Goal: Task Accomplishment & Management: Complete application form

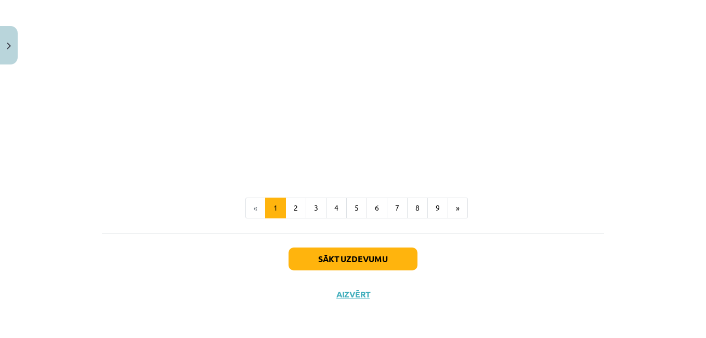
scroll to position [2232, 0]
click at [291, 208] on button "2" at bounding box center [296, 208] width 21 height 21
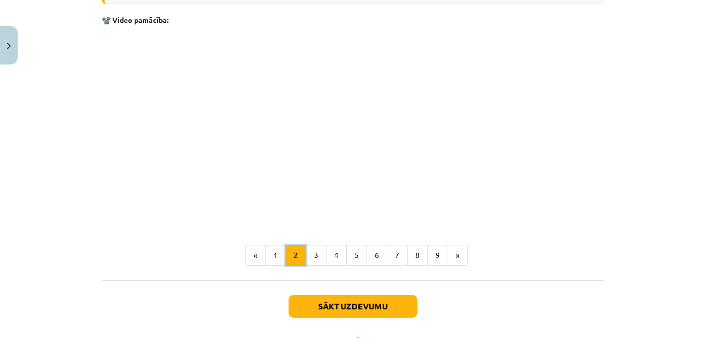
scroll to position [1312, 0]
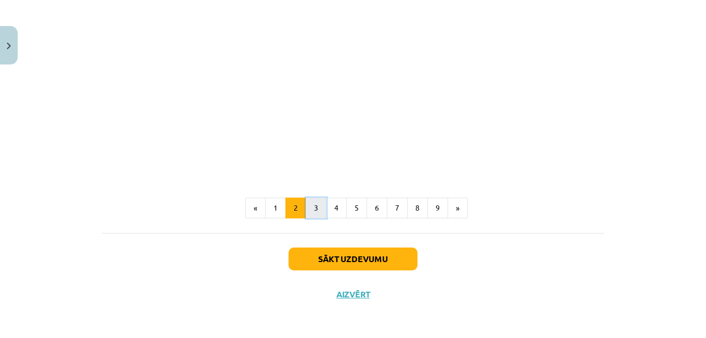
click at [310, 205] on button "3" at bounding box center [316, 208] width 21 height 21
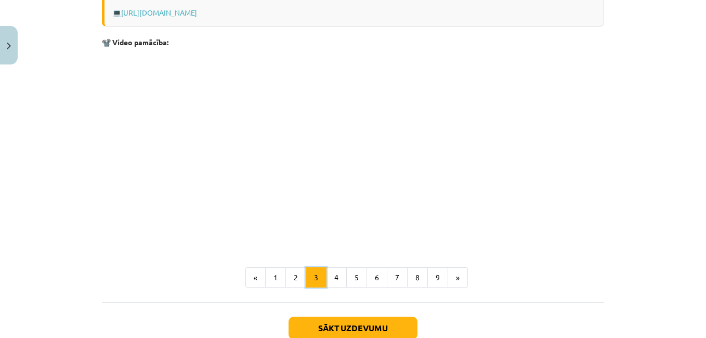
scroll to position [342, 0]
click at [327, 276] on button "4" at bounding box center [336, 277] width 21 height 21
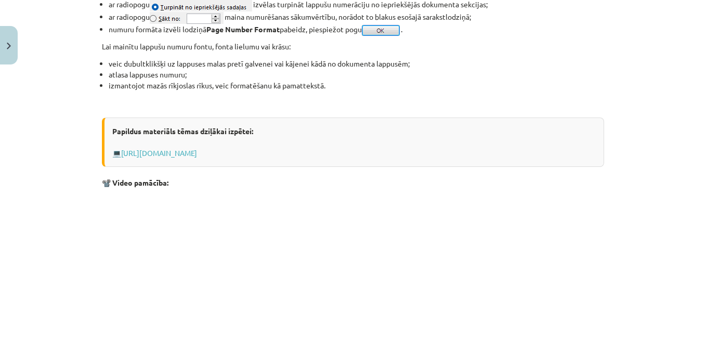
scroll to position [1018, 0]
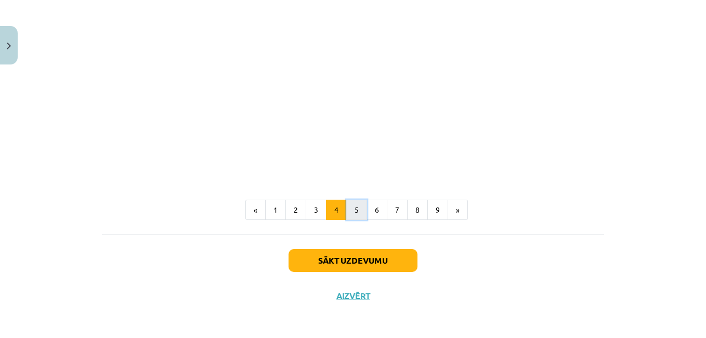
click at [353, 213] on button "5" at bounding box center [356, 210] width 21 height 21
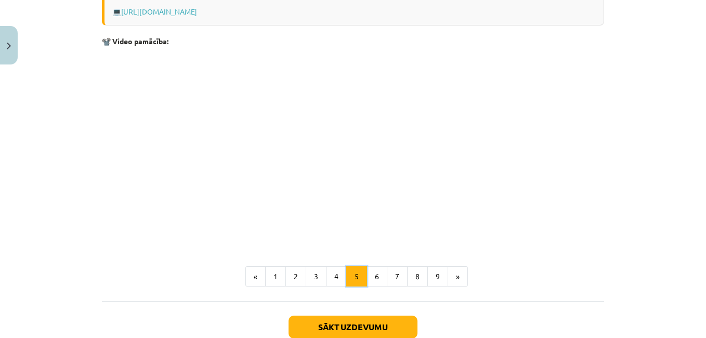
scroll to position [681, 0]
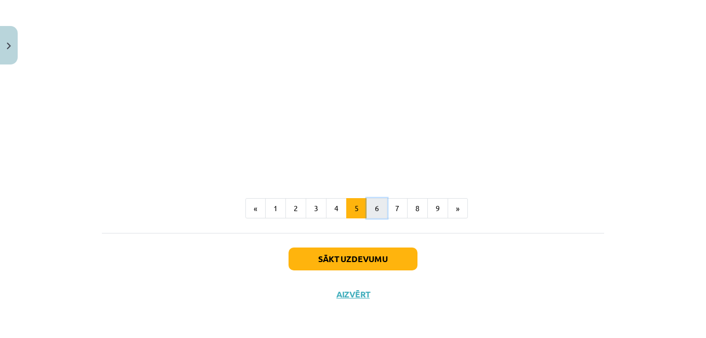
click at [375, 208] on button "6" at bounding box center [377, 208] width 21 height 21
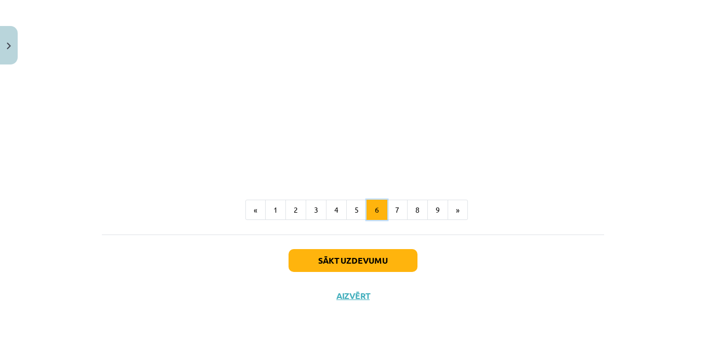
scroll to position [615, 0]
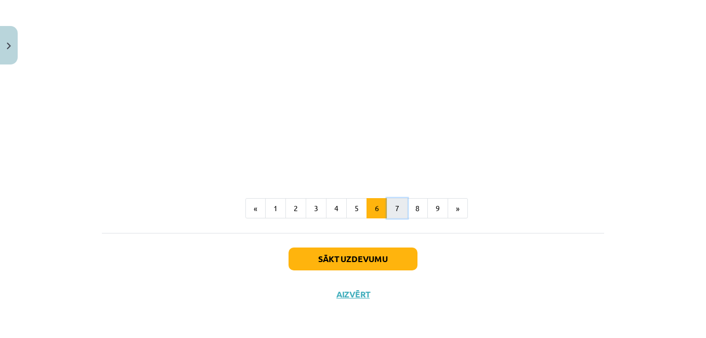
click at [391, 212] on button "7" at bounding box center [397, 208] width 21 height 21
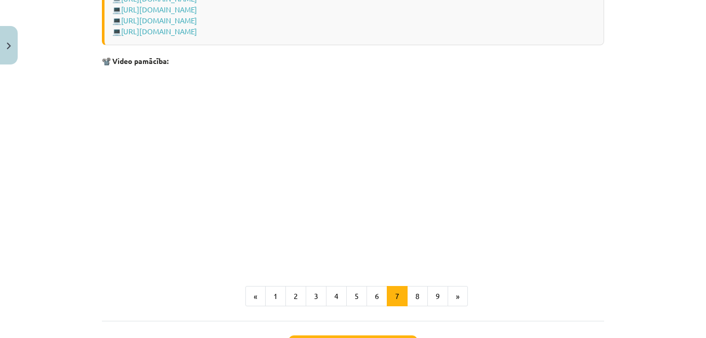
scroll to position [939, 0]
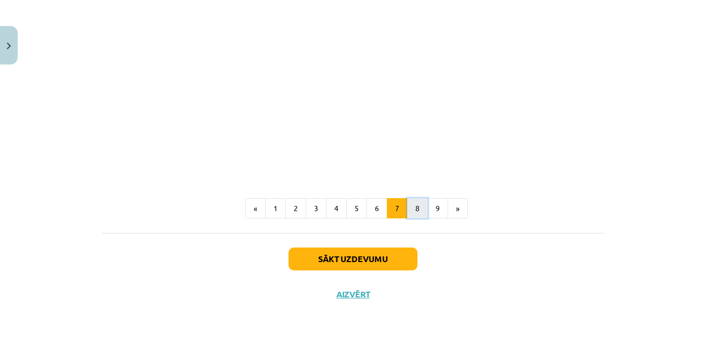
click at [415, 209] on button "8" at bounding box center [417, 208] width 21 height 21
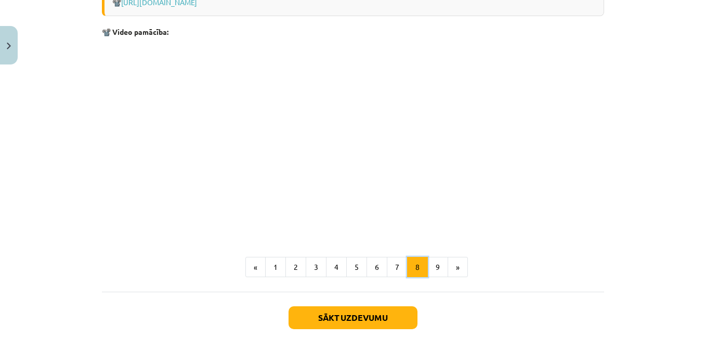
scroll to position [837, 0]
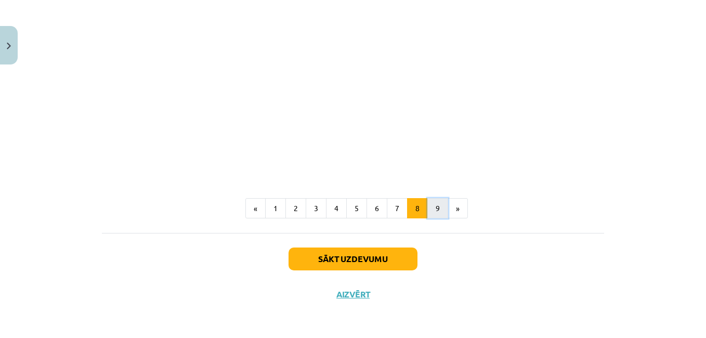
click at [435, 205] on button "9" at bounding box center [438, 208] width 21 height 21
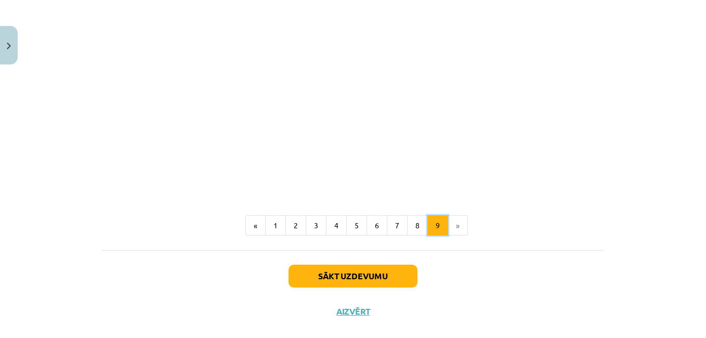
scroll to position [1339, 0]
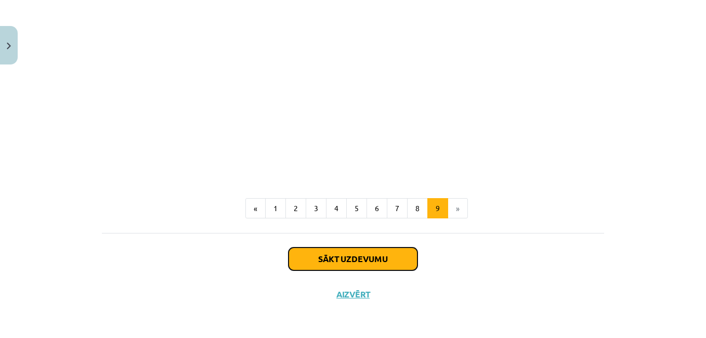
click at [334, 262] on button "Sākt uzdevumu" at bounding box center [353, 259] width 129 height 23
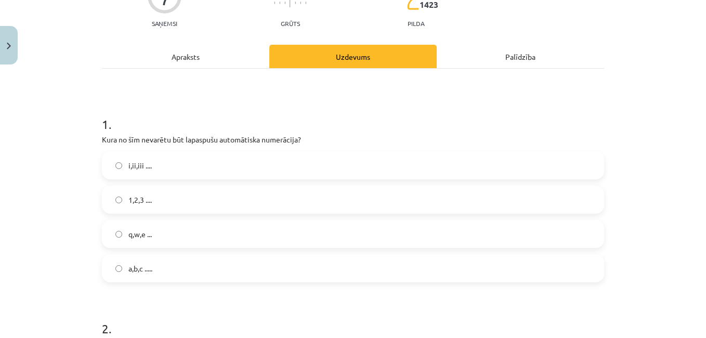
scroll to position [130, 0]
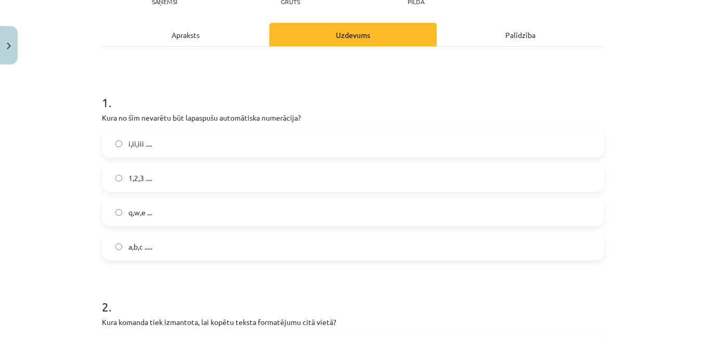
click at [187, 35] on div "Apraksts" at bounding box center [185, 34] width 167 height 23
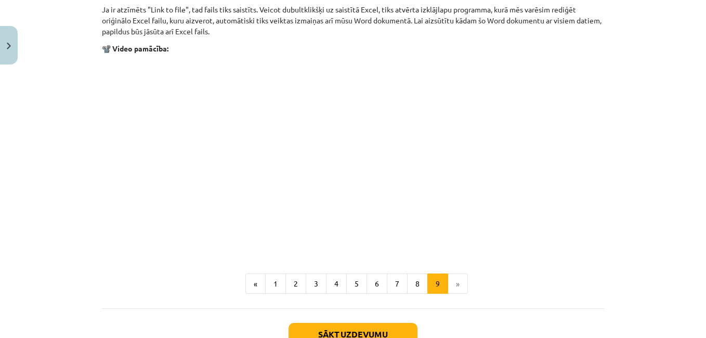
scroll to position [1339, 0]
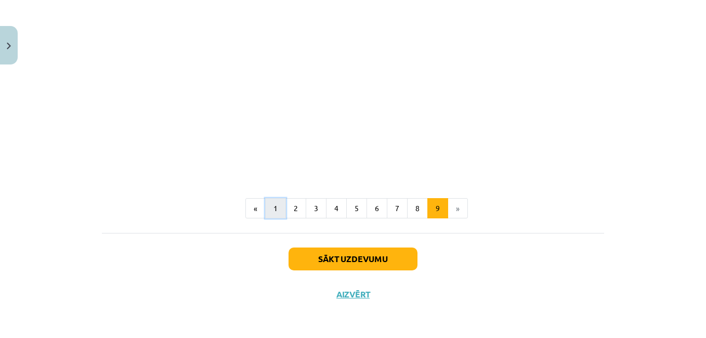
click at [269, 207] on button "1" at bounding box center [275, 208] width 21 height 21
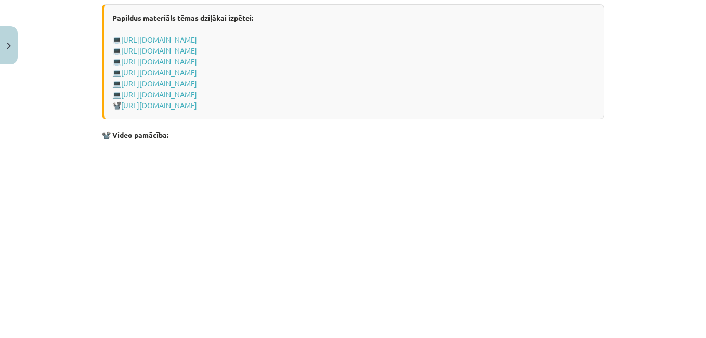
scroll to position [2232, 0]
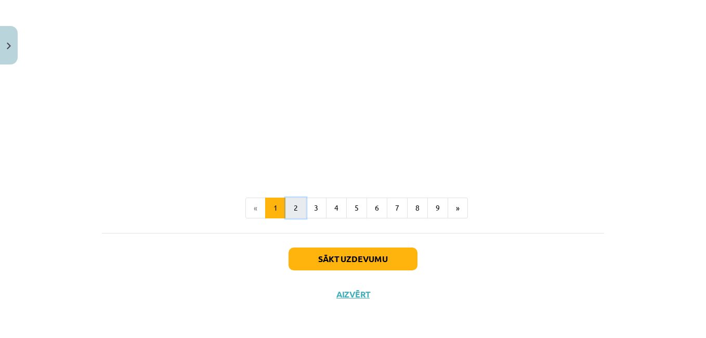
click at [288, 213] on button "2" at bounding box center [296, 208] width 21 height 21
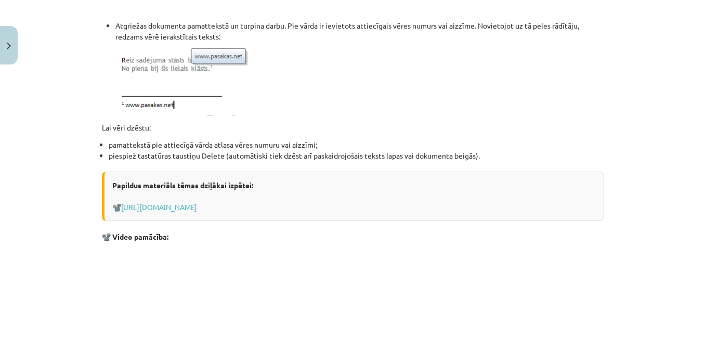
scroll to position [1227, 0]
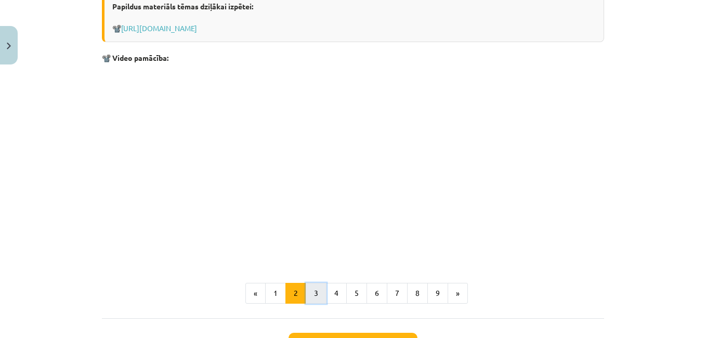
click at [312, 292] on button "3" at bounding box center [316, 293] width 21 height 21
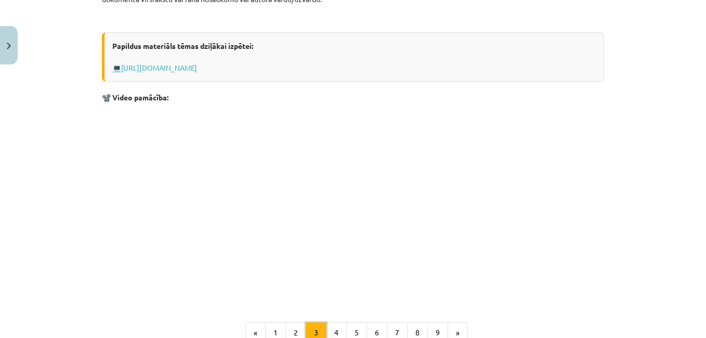
scroll to position [186, 0]
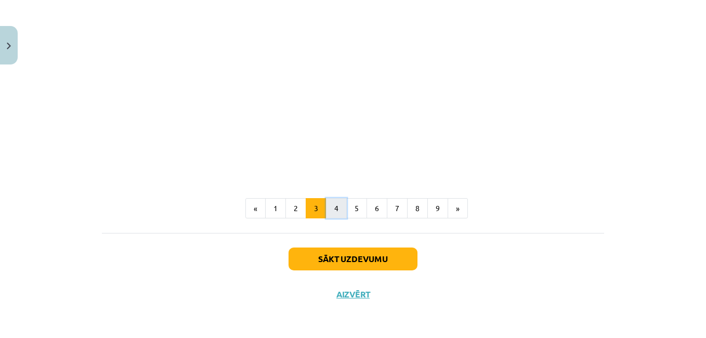
click at [329, 203] on button "4" at bounding box center [336, 208] width 21 height 21
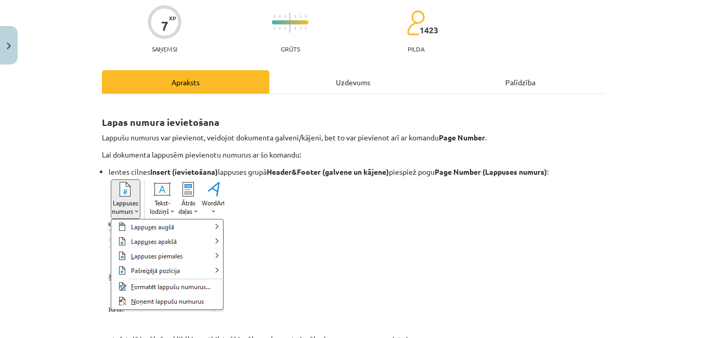
scroll to position [0, 0]
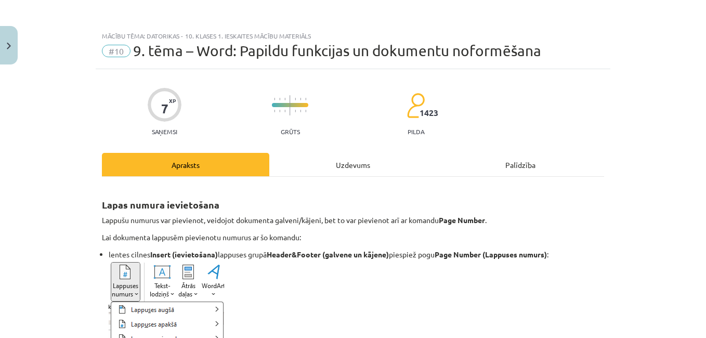
click at [334, 164] on div "Uzdevums" at bounding box center [352, 164] width 167 height 23
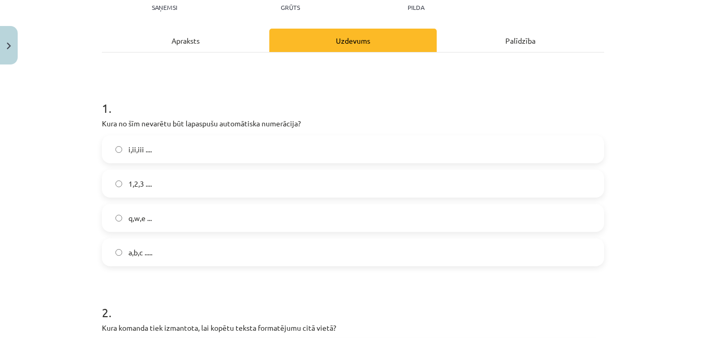
scroll to position [130, 0]
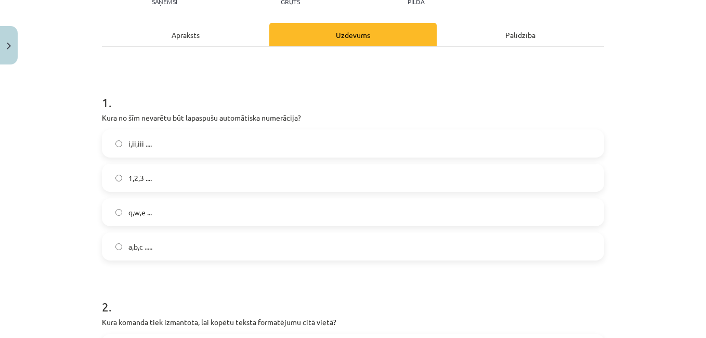
click at [183, 35] on div "Apraksts" at bounding box center [185, 34] width 167 height 23
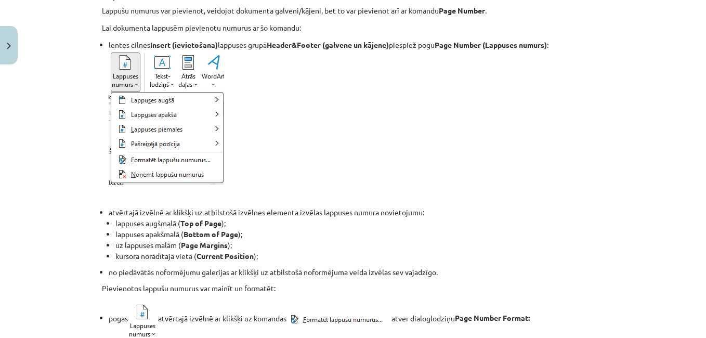
scroll to position [286, 0]
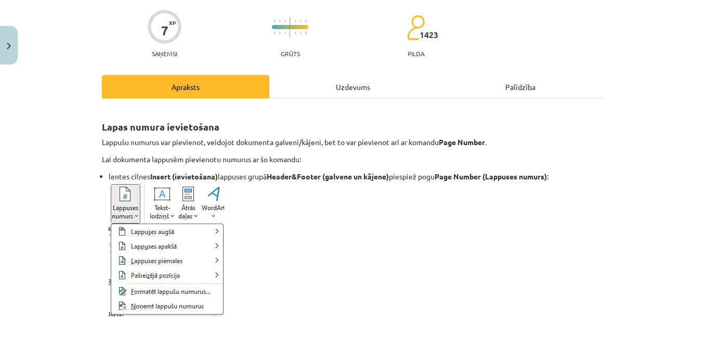
click at [324, 92] on div "Uzdevums" at bounding box center [352, 86] width 167 height 23
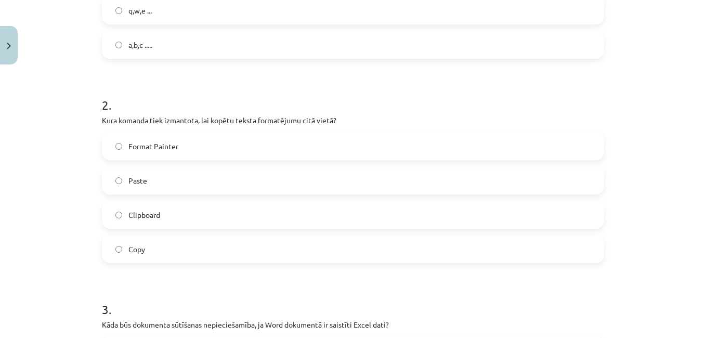
scroll to position [338, 0]
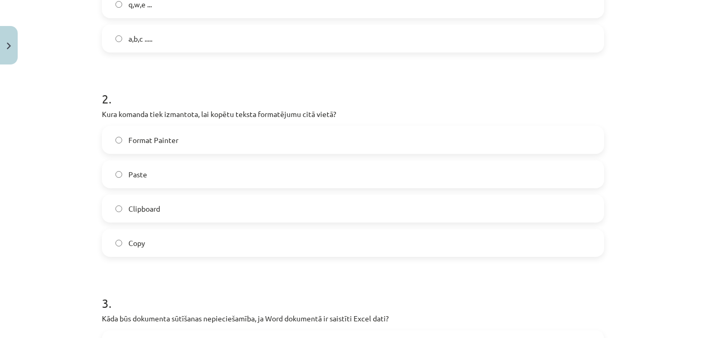
click at [111, 241] on label "Copy" at bounding box center [353, 243] width 500 height 26
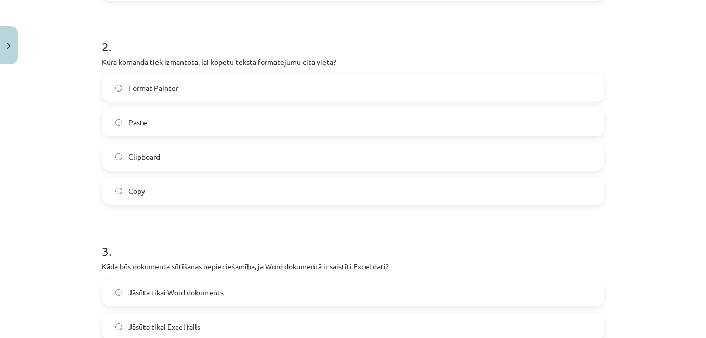
scroll to position [26, 0]
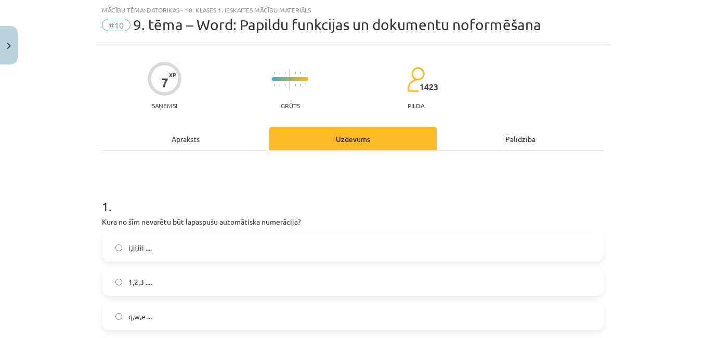
click at [171, 143] on div "Apraksts" at bounding box center [185, 138] width 167 height 23
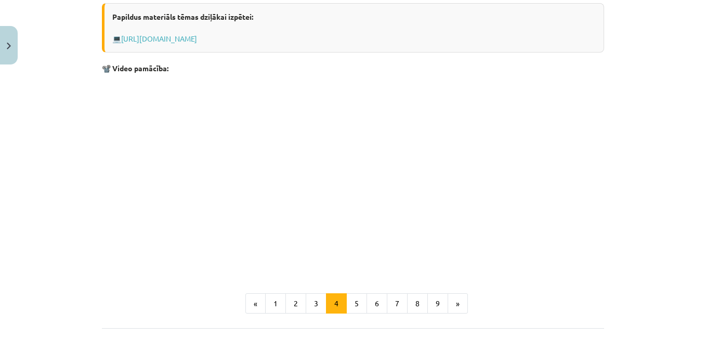
scroll to position [1021, 0]
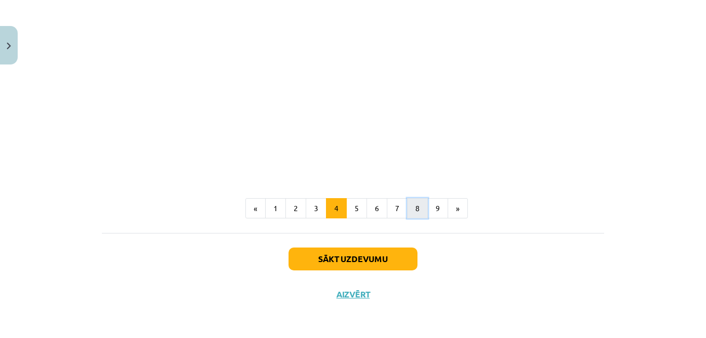
click at [410, 209] on button "8" at bounding box center [417, 208] width 21 height 21
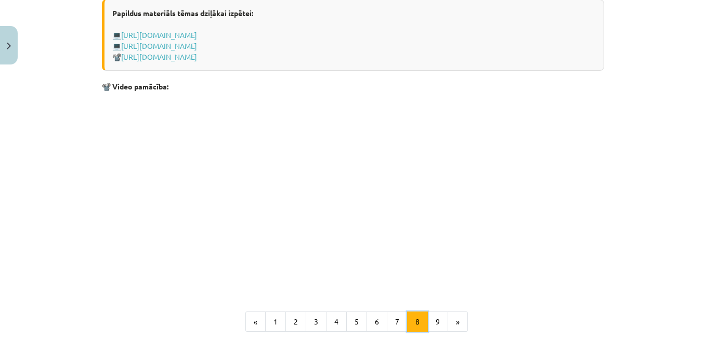
scroll to position [810, 0]
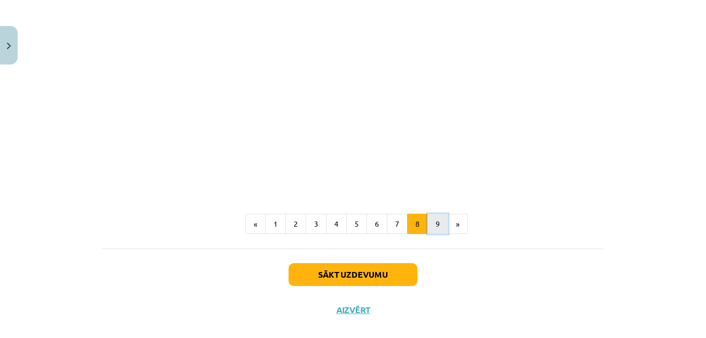
click at [436, 235] on button "9" at bounding box center [438, 224] width 21 height 21
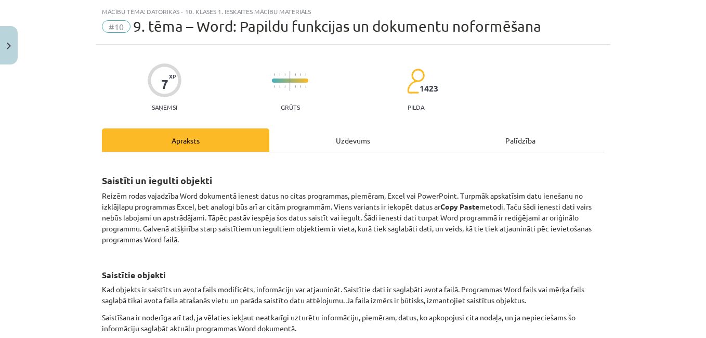
scroll to position [0, 0]
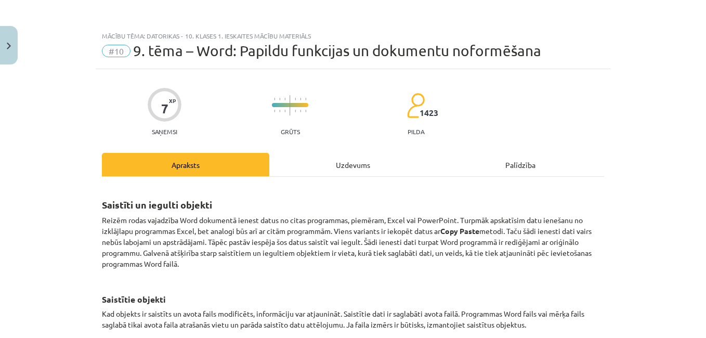
click at [345, 167] on div "Uzdevums" at bounding box center [352, 164] width 167 height 23
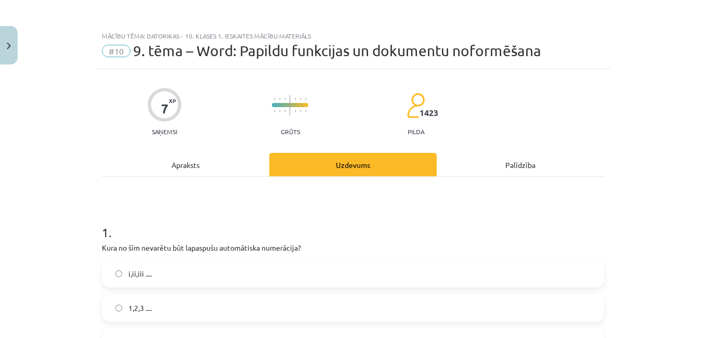
click at [176, 166] on div "Apraksts" at bounding box center [185, 164] width 167 height 23
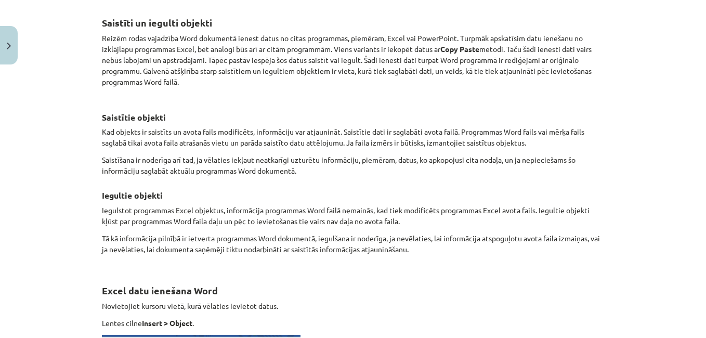
scroll to position [78, 0]
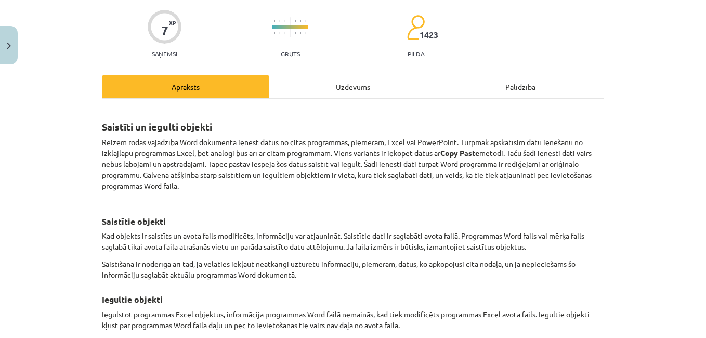
click at [345, 97] on div "Uzdevums" at bounding box center [352, 86] width 167 height 23
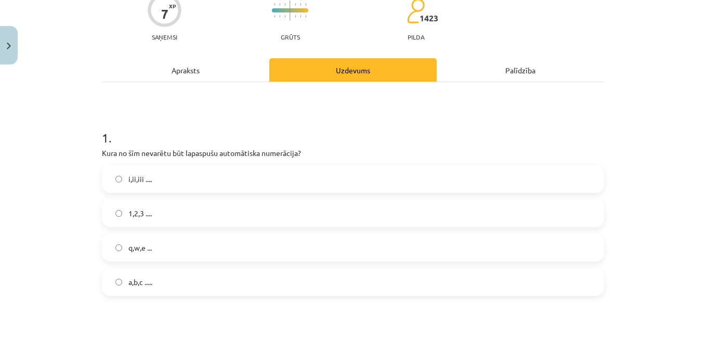
scroll to position [0, 0]
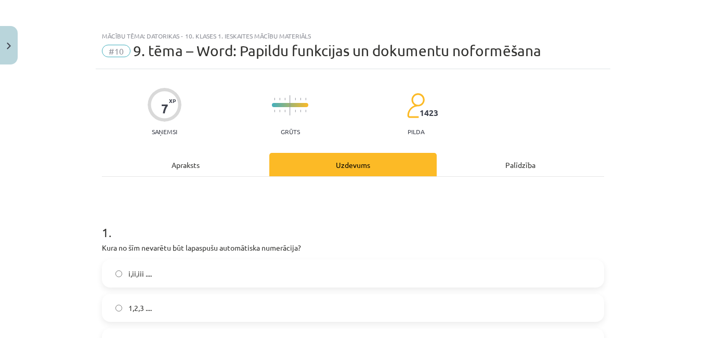
click at [166, 162] on div "Apraksts" at bounding box center [185, 164] width 167 height 23
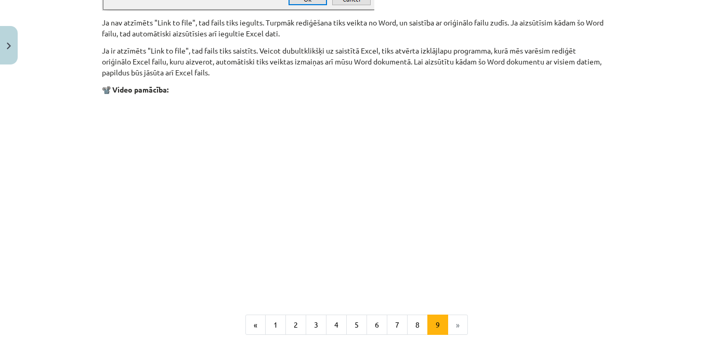
scroll to position [1339, 0]
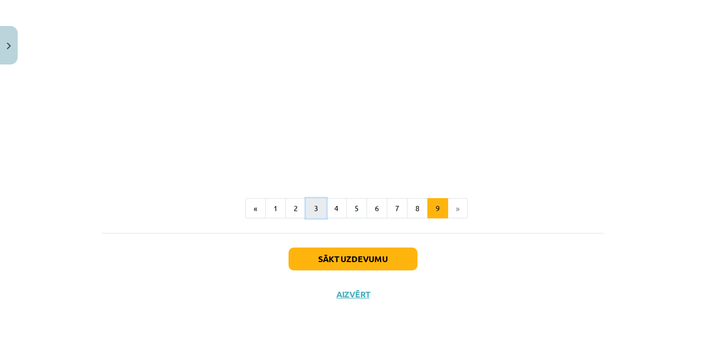
click at [312, 206] on button "3" at bounding box center [316, 208] width 21 height 21
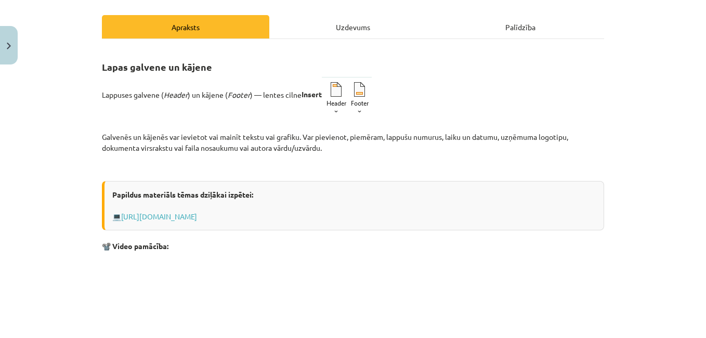
scroll to position [134, 0]
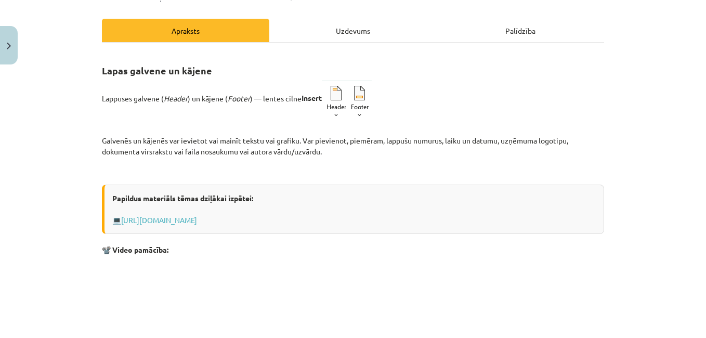
click at [332, 32] on div "Uzdevums" at bounding box center [352, 30] width 167 height 23
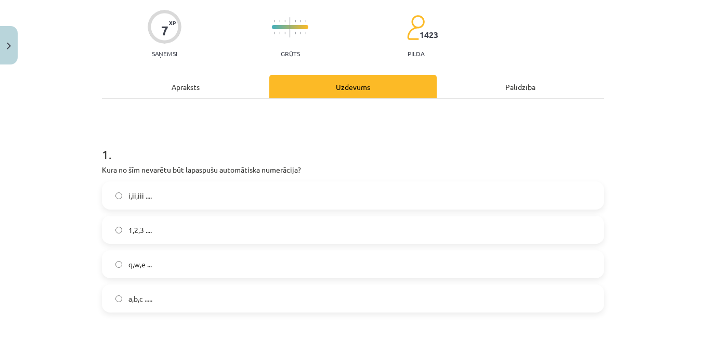
scroll to position [0, 0]
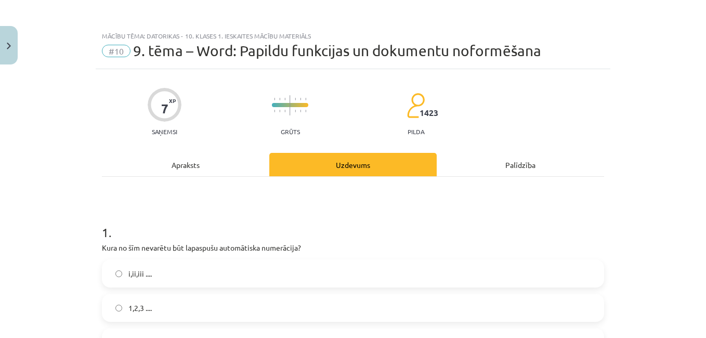
click at [168, 172] on div "Apraksts" at bounding box center [185, 164] width 167 height 23
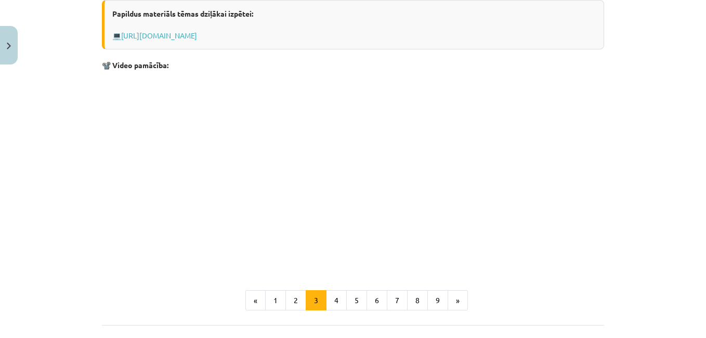
scroll to position [338, 0]
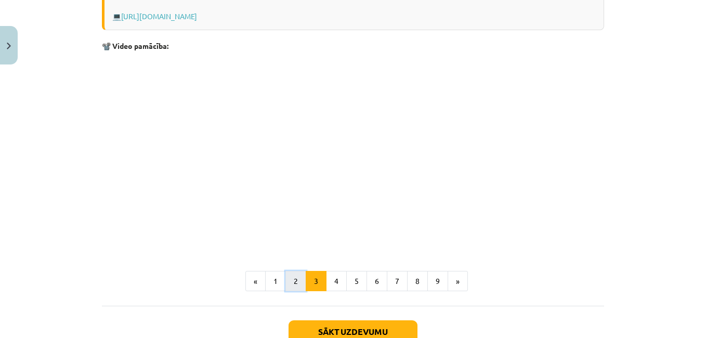
click at [293, 281] on button "2" at bounding box center [296, 281] width 21 height 21
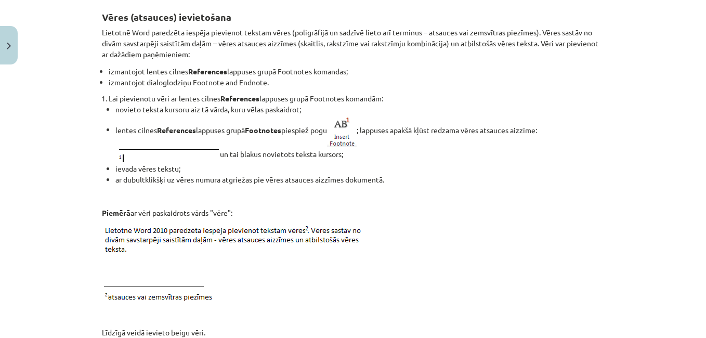
scroll to position [82, 0]
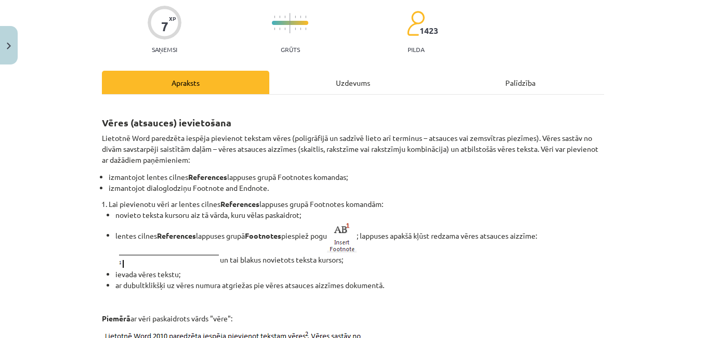
click at [360, 81] on div "Uzdevums" at bounding box center [352, 82] width 167 height 23
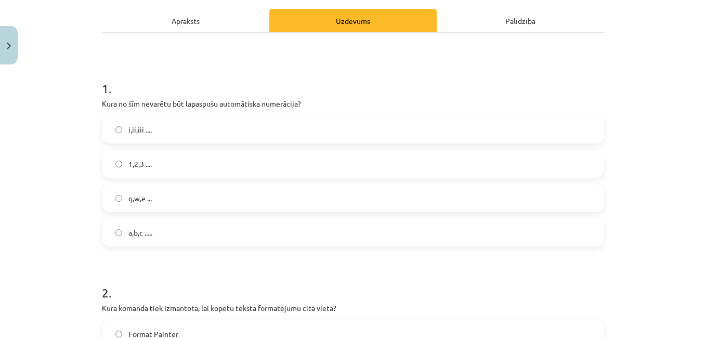
scroll to position [26, 0]
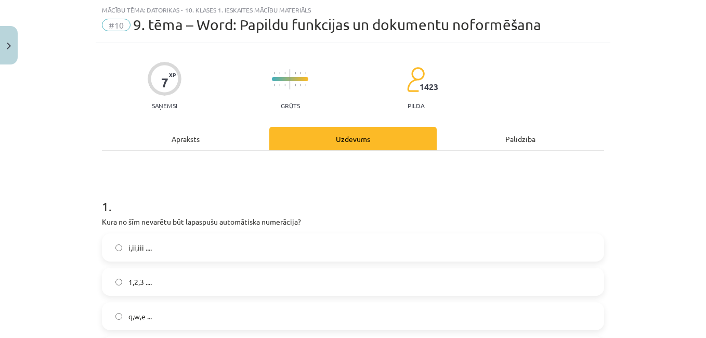
click at [171, 139] on div "Apraksts" at bounding box center [185, 138] width 167 height 23
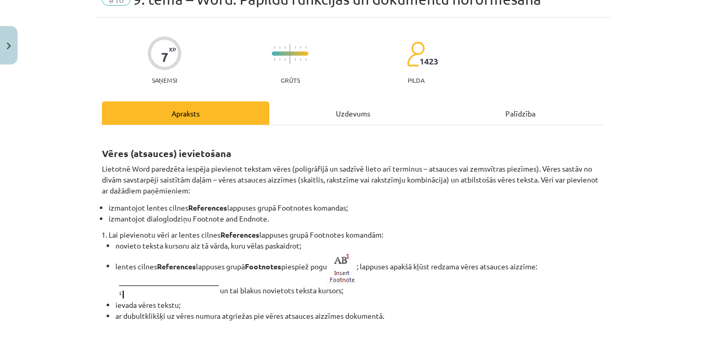
scroll to position [0, 0]
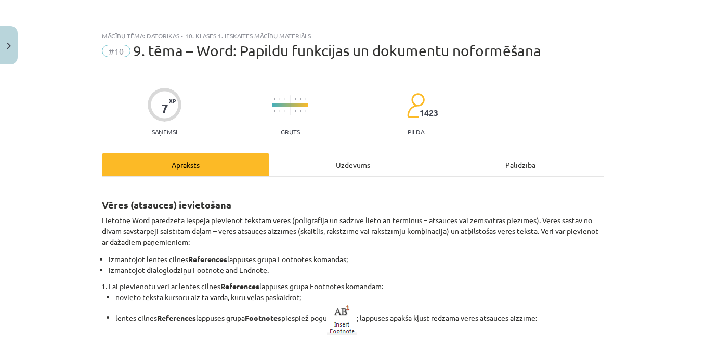
click at [336, 171] on div "Uzdevums" at bounding box center [352, 164] width 167 height 23
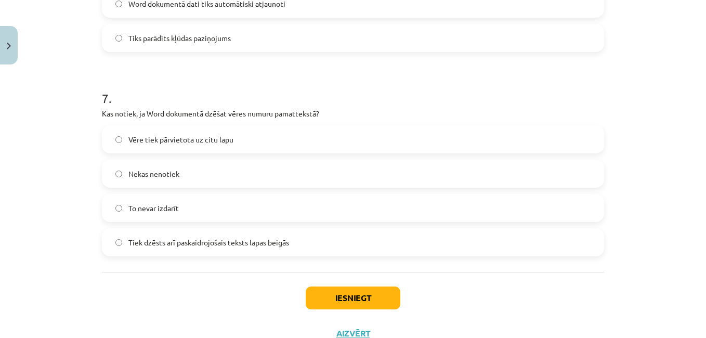
scroll to position [1326, 0]
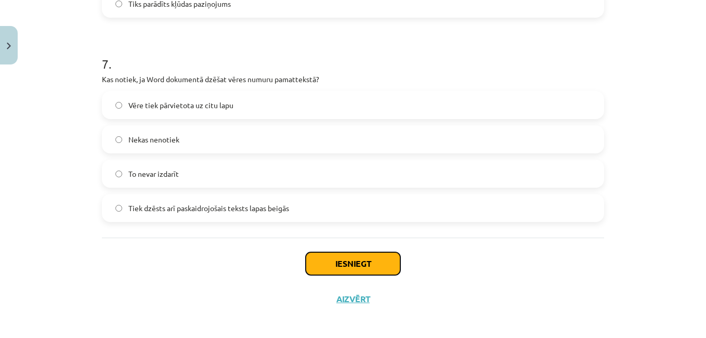
click at [339, 265] on button "Iesniegt" at bounding box center [353, 263] width 95 height 23
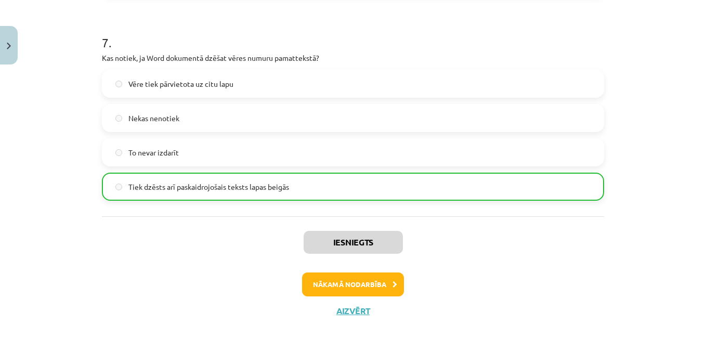
scroll to position [1364, 0]
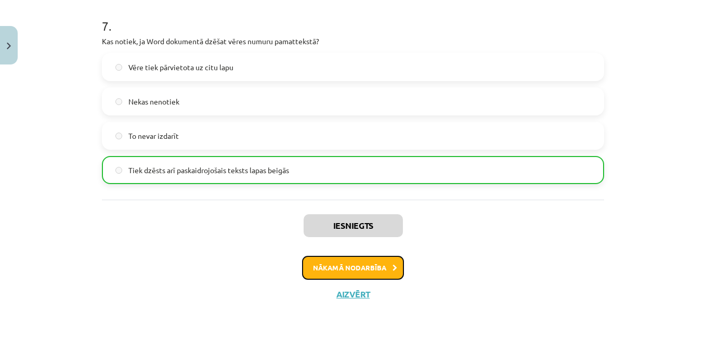
click at [340, 270] on button "Nākamā nodarbība" at bounding box center [353, 268] width 102 height 24
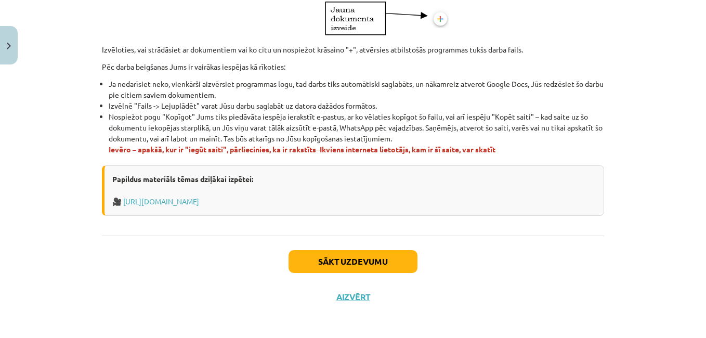
scroll to position [666, 0]
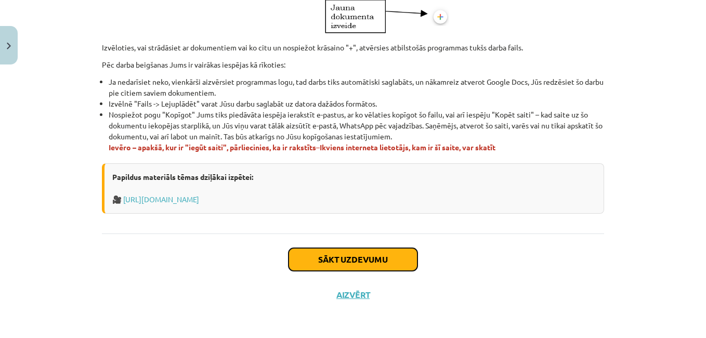
click at [331, 257] on button "Sākt uzdevumu" at bounding box center [353, 259] width 129 height 23
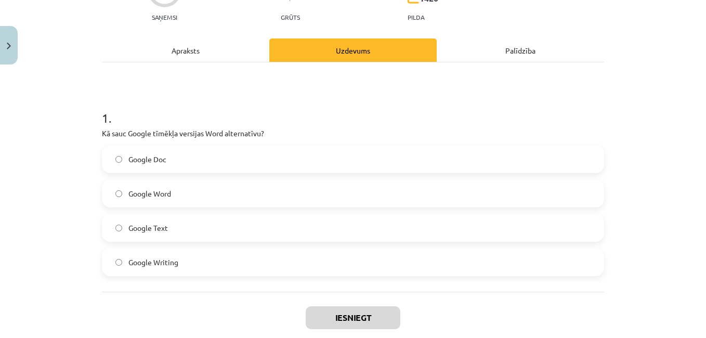
scroll to position [130, 0]
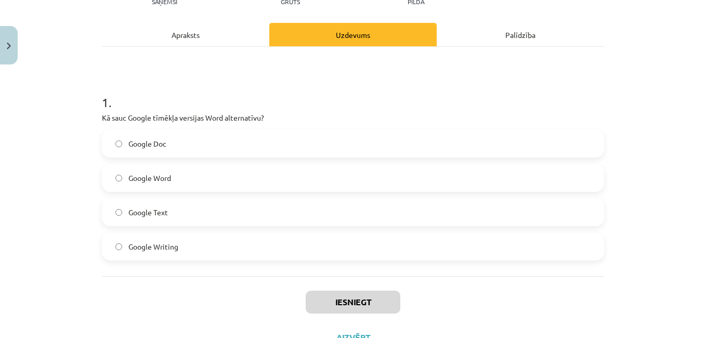
click at [180, 33] on div "Apraksts" at bounding box center [185, 34] width 167 height 23
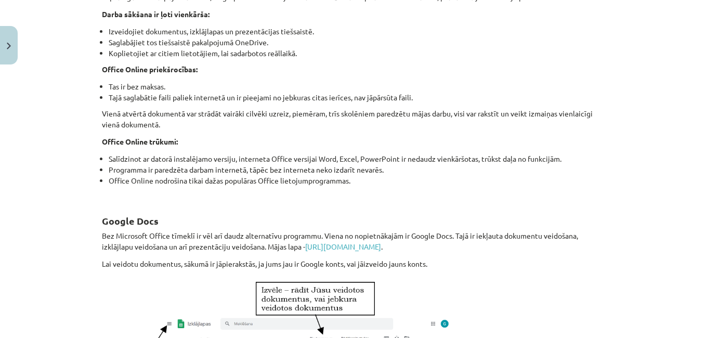
scroll to position [26, 0]
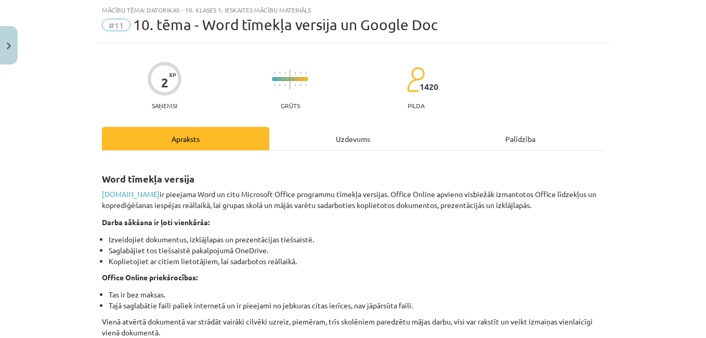
click at [317, 131] on div "Uzdevums" at bounding box center [352, 138] width 167 height 23
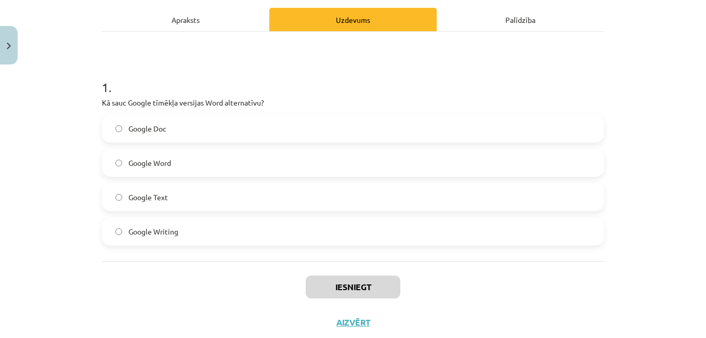
scroll to position [173, 0]
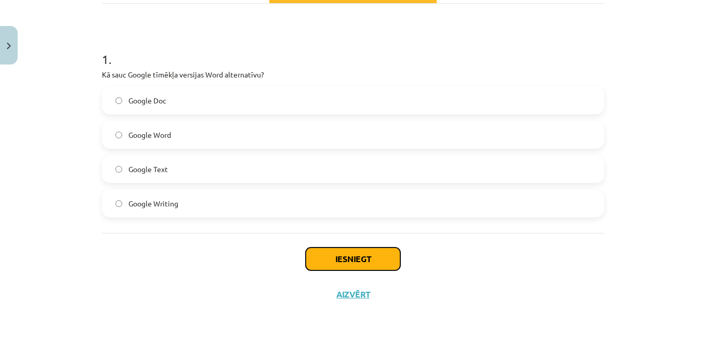
click at [339, 261] on button "Iesniegt" at bounding box center [353, 259] width 95 height 23
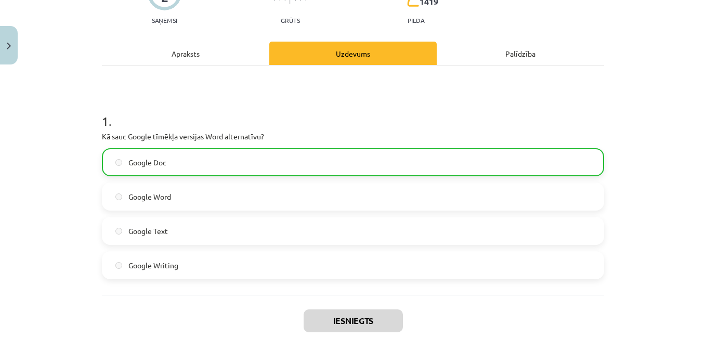
scroll to position [207, 0]
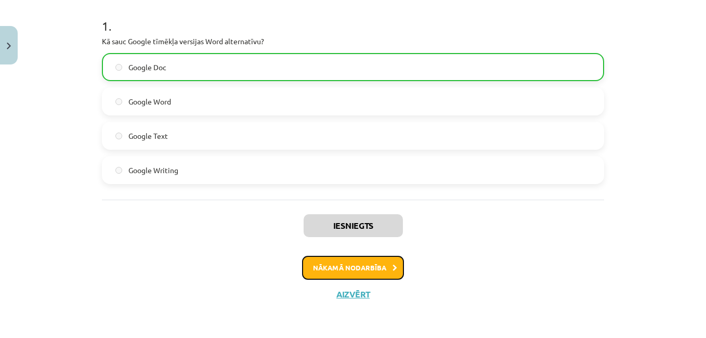
click at [368, 265] on button "Nākamā nodarbība" at bounding box center [353, 268] width 102 height 24
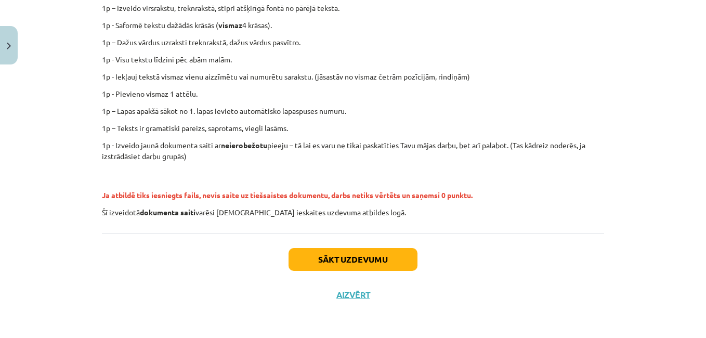
scroll to position [267, 0]
click at [328, 263] on button "Sākt uzdevumu" at bounding box center [353, 259] width 129 height 23
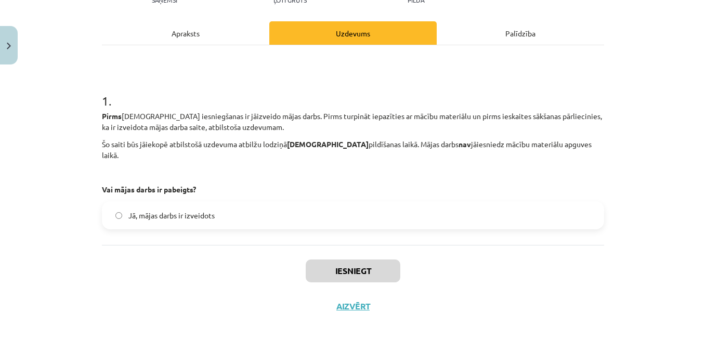
scroll to position [133, 0]
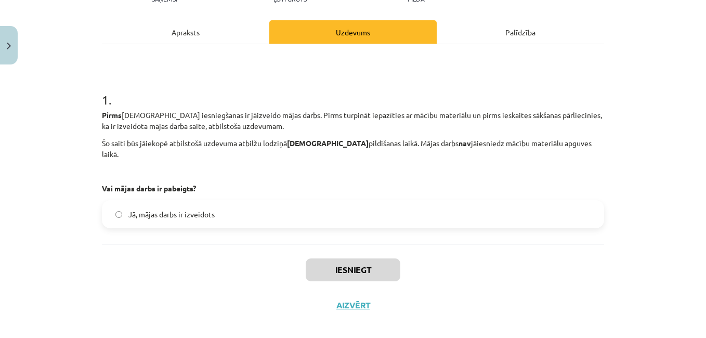
click at [178, 32] on div "Apraksts" at bounding box center [185, 31] width 167 height 23
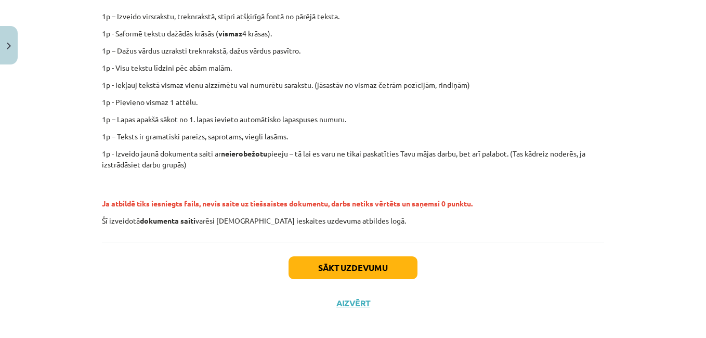
scroll to position [267, 0]
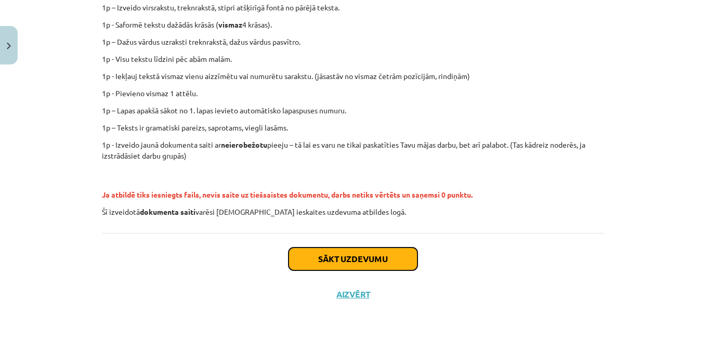
click at [318, 254] on button "Sākt uzdevumu" at bounding box center [353, 259] width 129 height 23
click at [318, 254] on div "Sākt uzdevumu Aizvērt" at bounding box center [353, 269] width 502 height 73
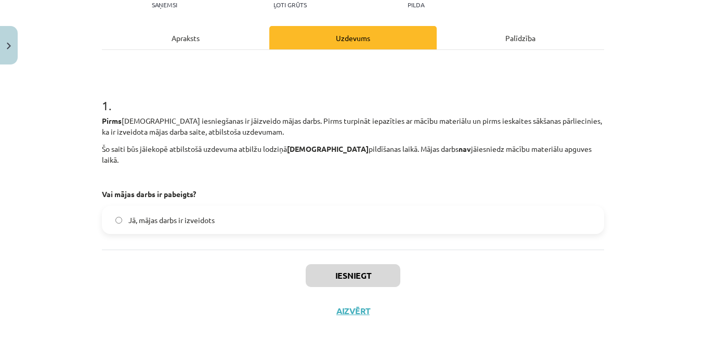
scroll to position [133, 0]
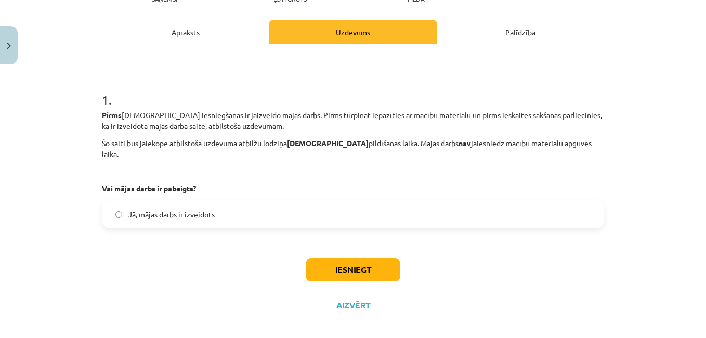
click at [183, 33] on div "Apraksts" at bounding box center [185, 31] width 167 height 23
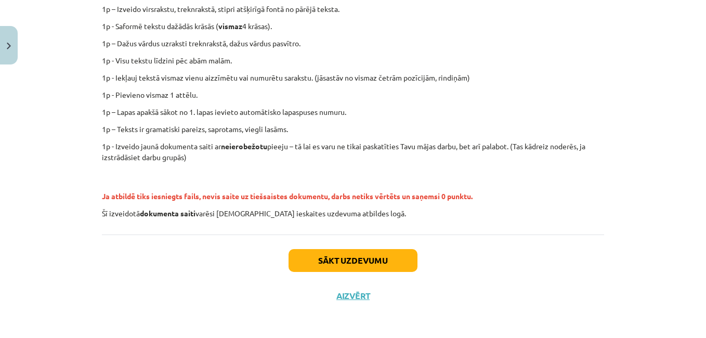
scroll to position [267, 0]
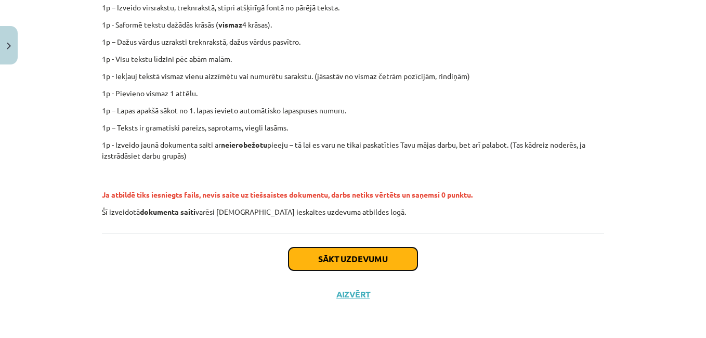
click at [337, 254] on button "Sākt uzdevumu" at bounding box center [353, 259] width 129 height 23
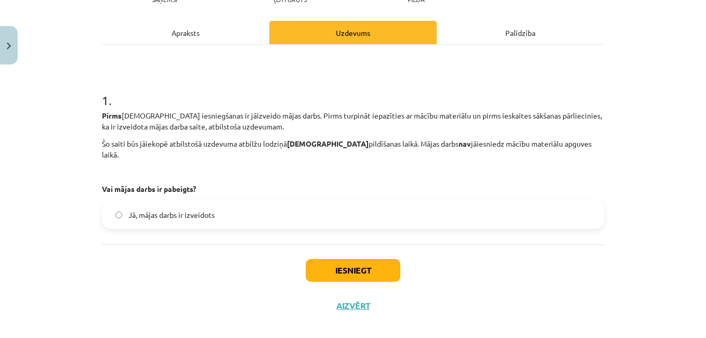
scroll to position [133, 0]
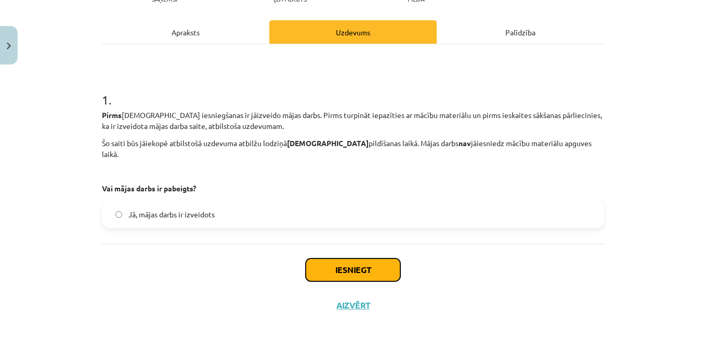
click at [341, 262] on button "Iesniegt" at bounding box center [353, 270] width 95 height 23
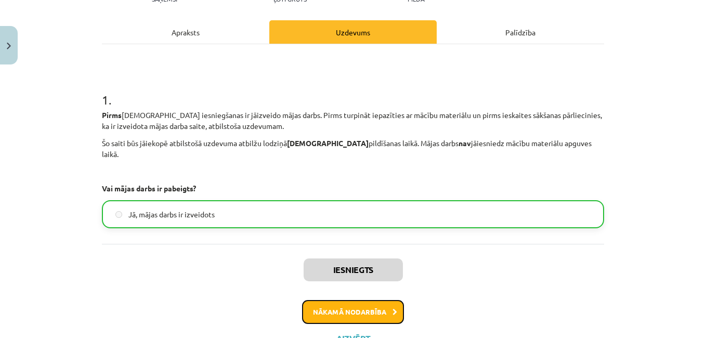
click at [340, 302] on button "Nākamā nodarbība" at bounding box center [353, 312] width 102 height 24
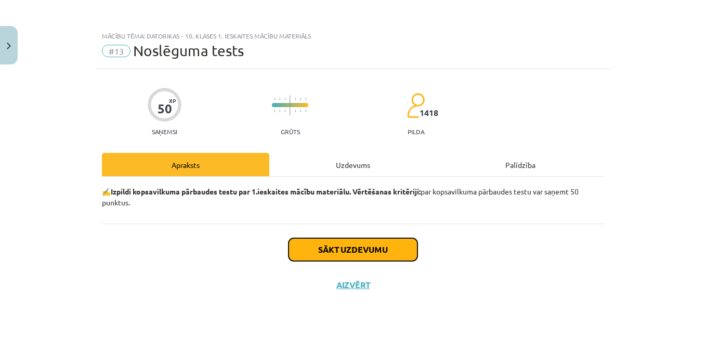
click at [340, 247] on button "Sākt uzdevumu" at bounding box center [353, 249] width 129 height 23
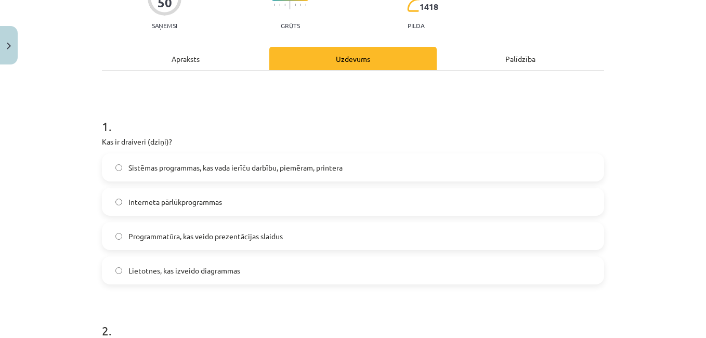
scroll to position [104, 0]
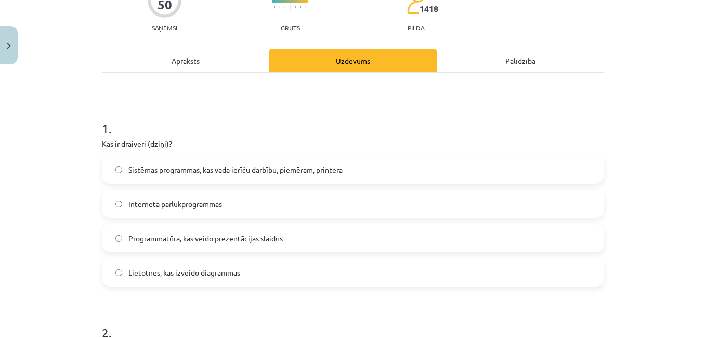
click at [187, 60] on div "Apraksts" at bounding box center [185, 60] width 167 height 23
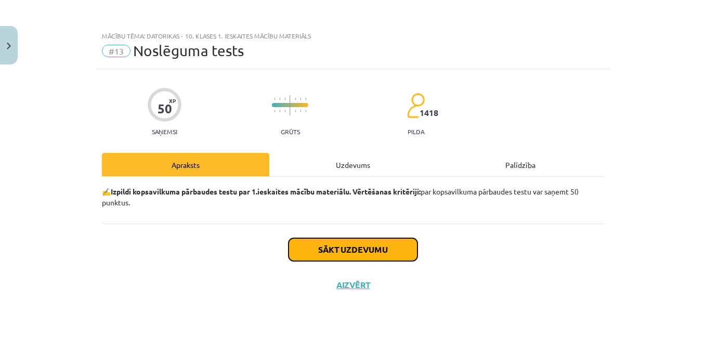
click at [347, 245] on button "Sākt uzdevumu" at bounding box center [353, 249] width 129 height 23
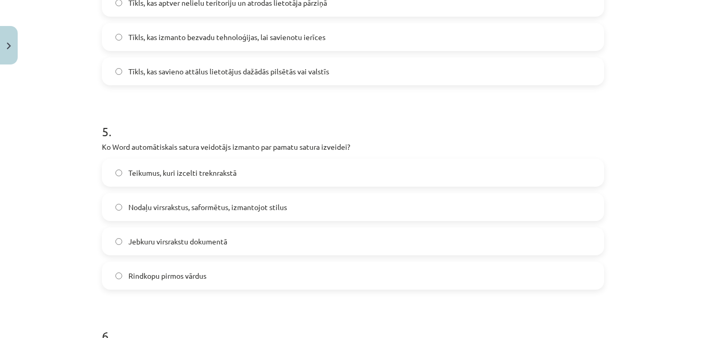
scroll to position [936, 0]
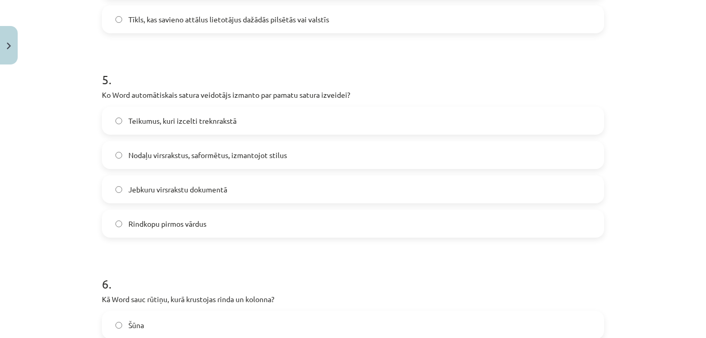
click at [119, 226] on label "Rindkopu pirmos vārdus" at bounding box center [353, 224] width 500 height 26
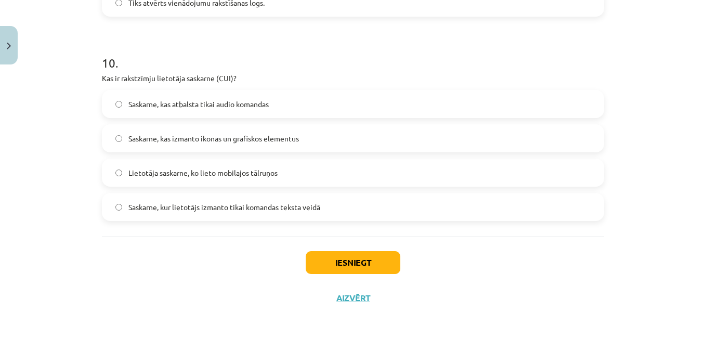
scroll to position [1993, 0]
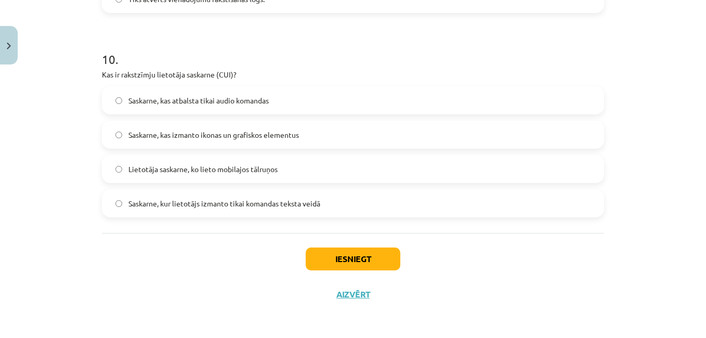
click at [118, 138] on label "Saskarne, kas izmanto ikonas un grafiskos elementus" at bounding box center [353, 135] width 500 height 26
click at [339, 262] on button "Iesniegt" at bounding box center [353, 259] width 95 height 23
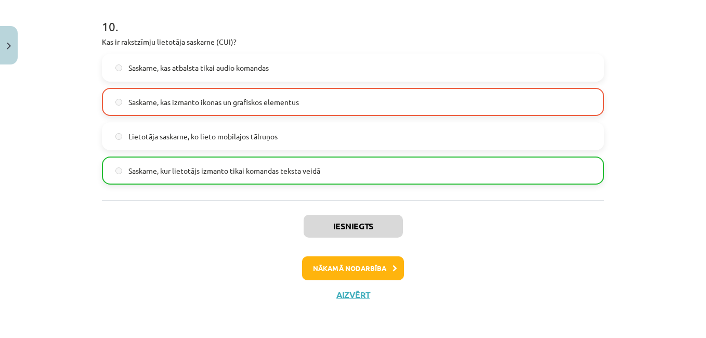
scroll to position [2027, 0]
click at [338, 268] on button "Nākamā nodarbība" at bounding box center [353, 268] width 102 height 24
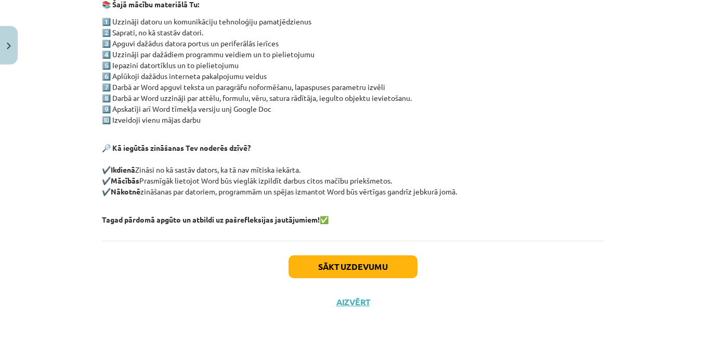
scroll to position [240, 0]
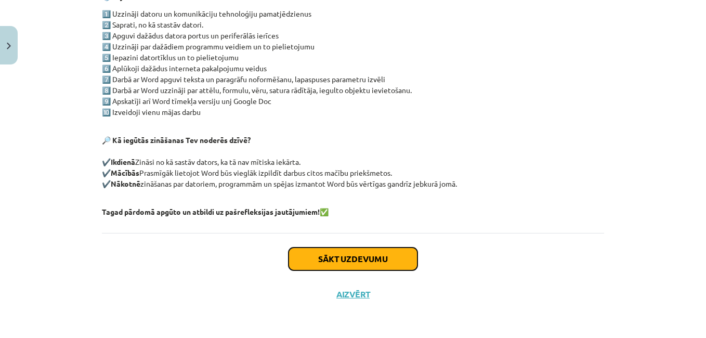
click at [348, 261] on button "Sākt uzdevumu" at bounding box center [353, 259] width 129 height 23
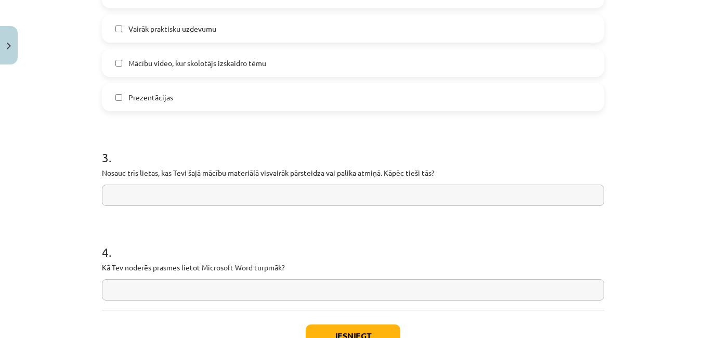
scroll to position [832, 0]
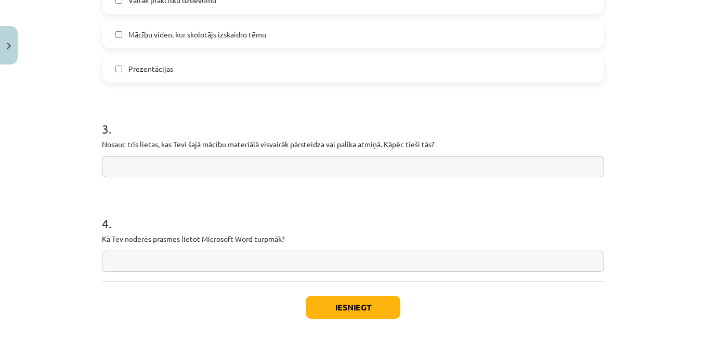
click at [145, 164] on input "text" at bounding box center [353, 166] width 502 height 21
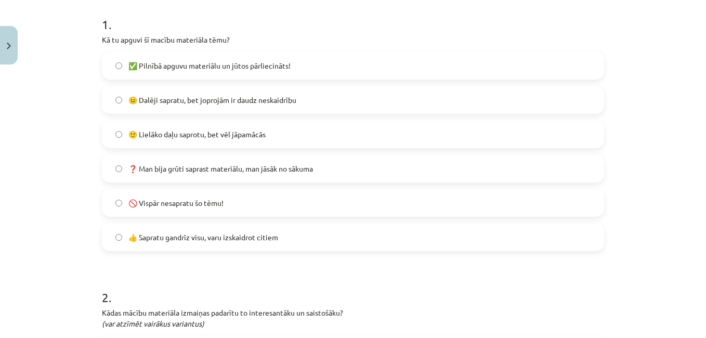
scroll to position [0, 0]
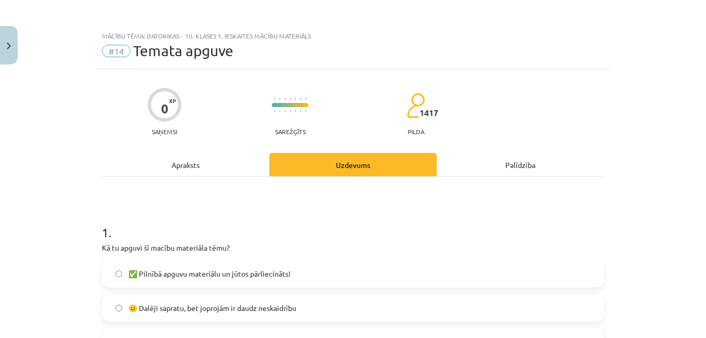
click at [181, 167] on div "Apraksts" at bounding box center [185, 164] width 167 height 23
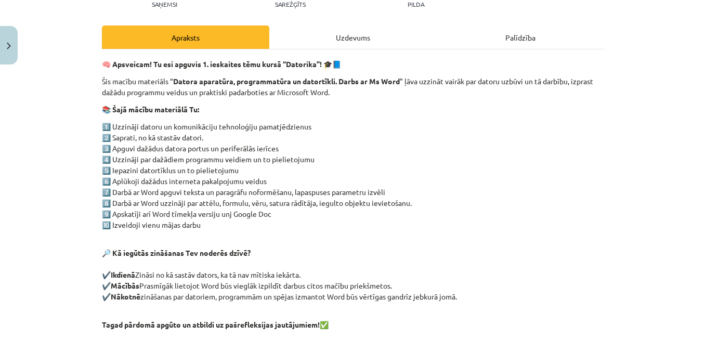
scroll to position [130, 0]
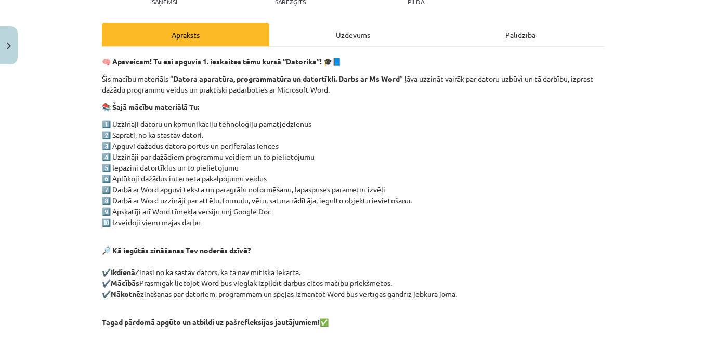
click at [341, 36] on div "Uzdevums" at bounding box center [352, 34] width 167 height 23
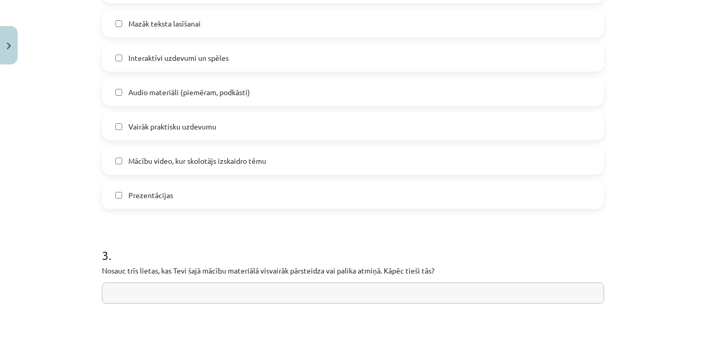
scroll to position [858, 0]
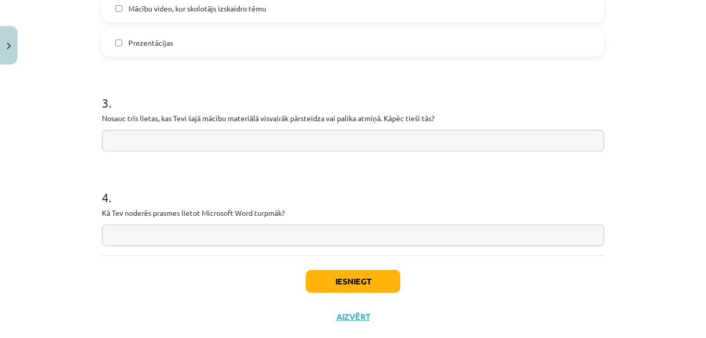
click at [188, 139] on input "text" at bounding box center [353, 140] width 502 height 21
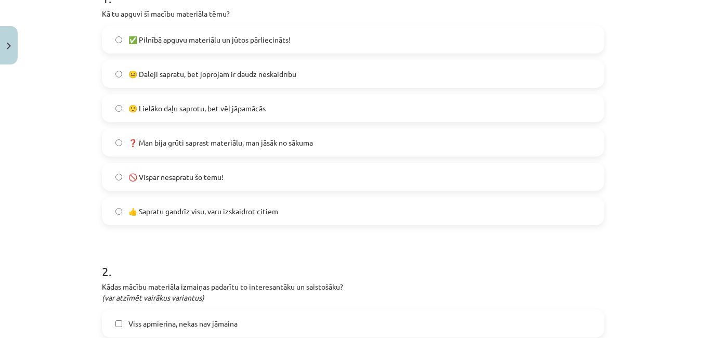
scroll to position [0, 0]
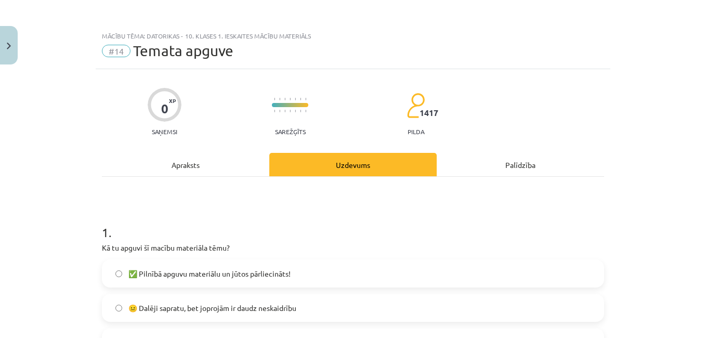
type input "**********"
click at [186, 165] on div "Apraksts" at bounding box center [185, 164] width 167 height 23
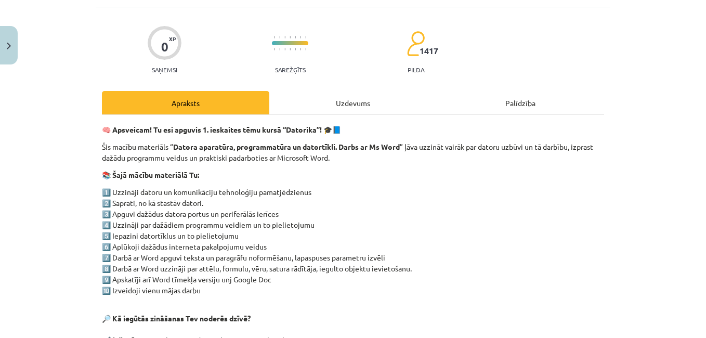
scroll to position [78, 0]
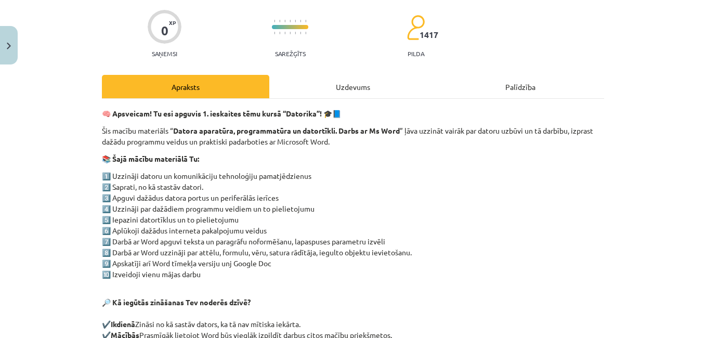
click at [339, 85] on div "Uzdevums" at bounding box center [352, 86] width 167 height 23
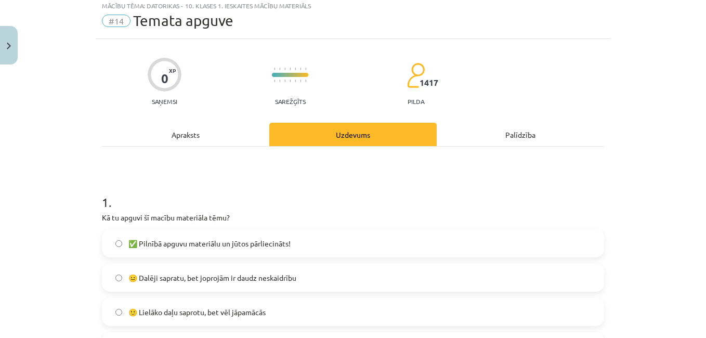
scroll to position [26, 0]
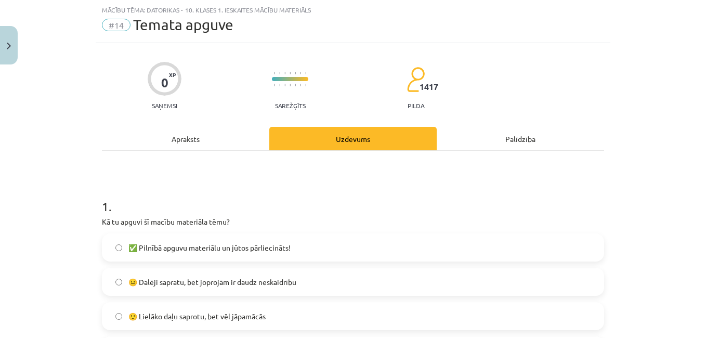
click at [180, 143] on div "Apraksts" at bounding box center [185, 138] width 167 height 23
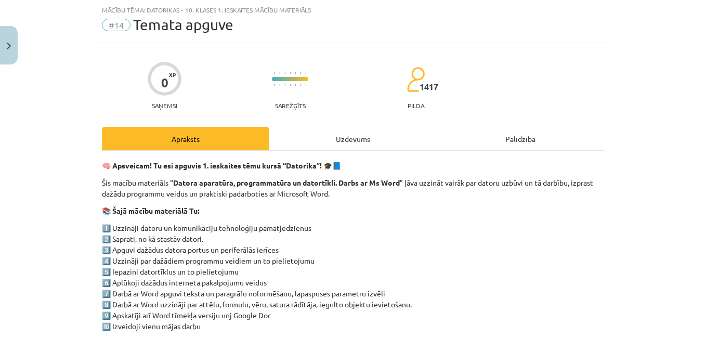
click at [329, 137] on div "Uzdevums" at bounding box center [352, 138] width 167 height 23
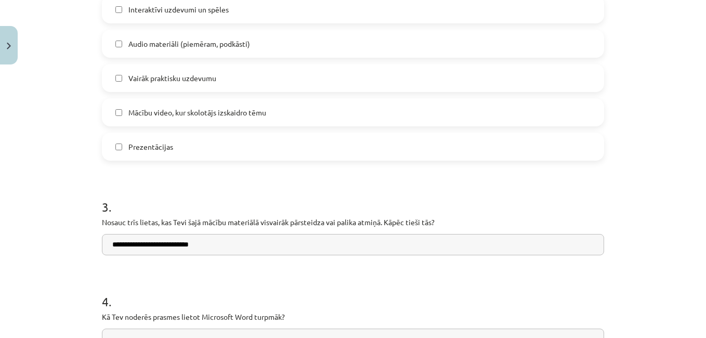
scroll to position [881, 0]
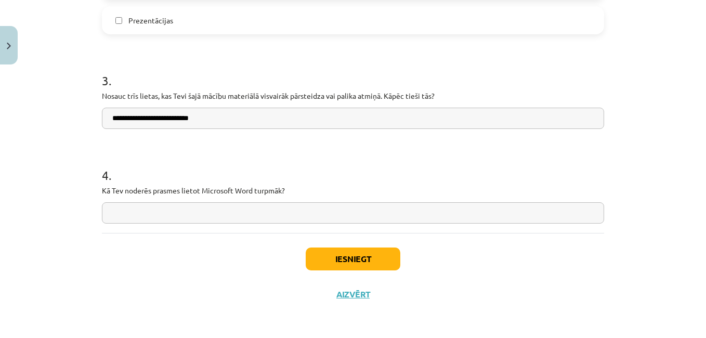
click at [233, 122] on input "**********" at bounding box center [353, 118] width 502 height 21
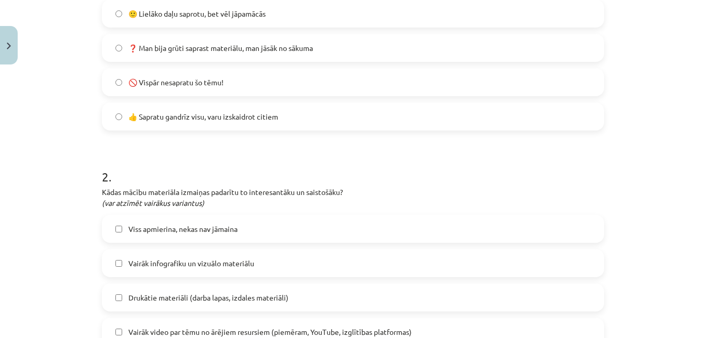
scroll to position [152, 0]
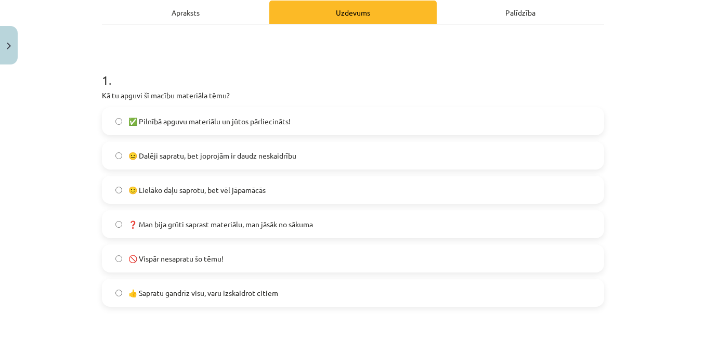
type input "**********"
click at [176, 10] on div "Apraksts" at bounding box center [185, 12] width 167 height 23
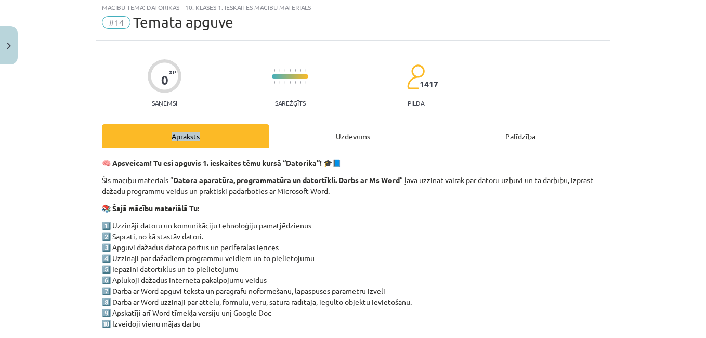
scroll to position [26, 0]
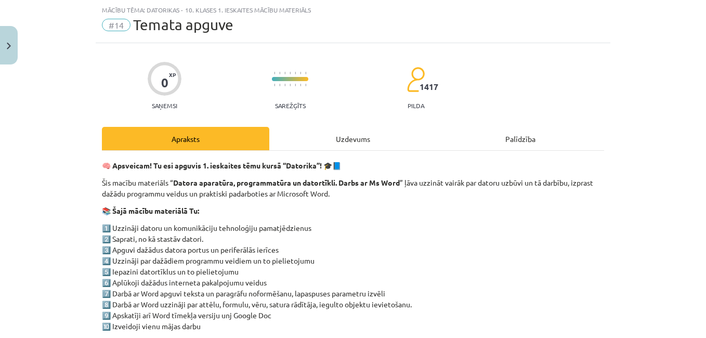
click at [65, 222] on div "Mācību tēma: Datorikas - 10. klases 1. ieskaites mācību materiāls #14 Temata ap…" at bounding box center [353, 169] width 706 height 338
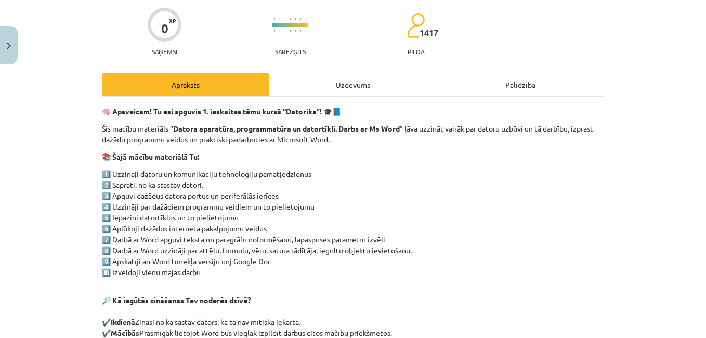
scroll to position [0, 0]
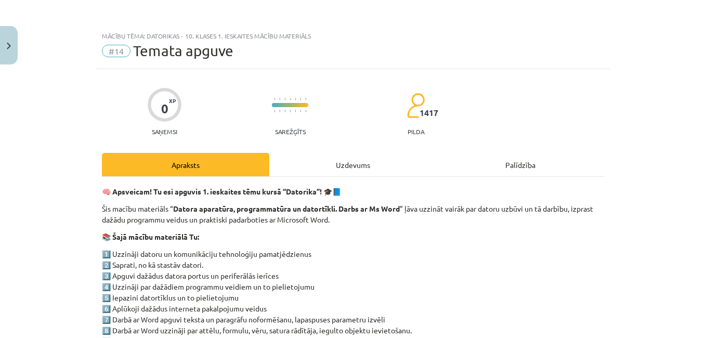
click at [357, 166] on div "Uzdevums" at bounding box center [352, 164] width 167 height 23
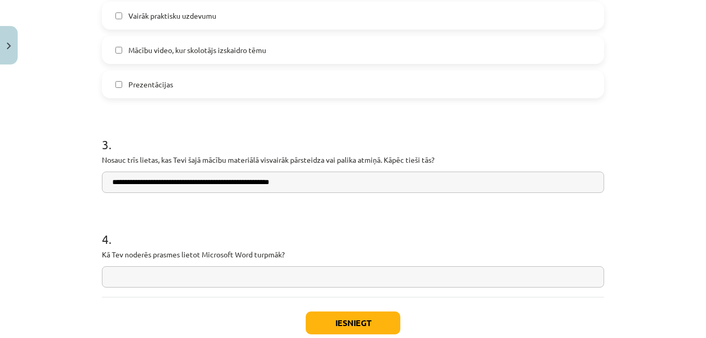
scroll to position [881, 0]
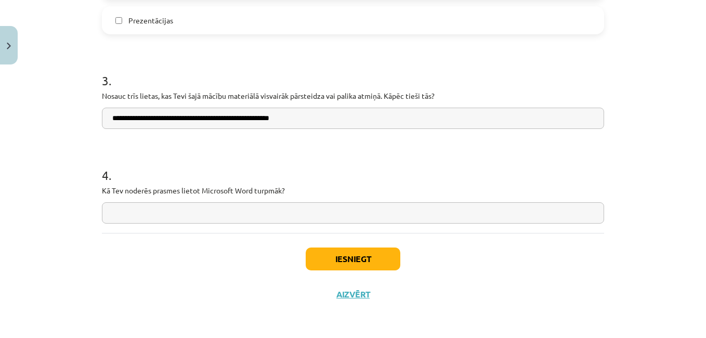
click at [321, 120] on input "**********" at bounding box center [353, 118] width 502 height 21
type input "**********"
click at [180, 213] on input "text" at bounding box center [353, 212] width 502 height 21
type input "*"
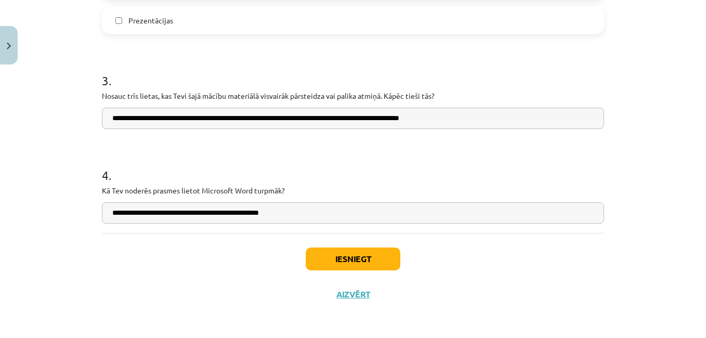
type input "**********"
click at [337, 260] on button "Iesniegt" at bounding box center [353, 259] width 95 height 23
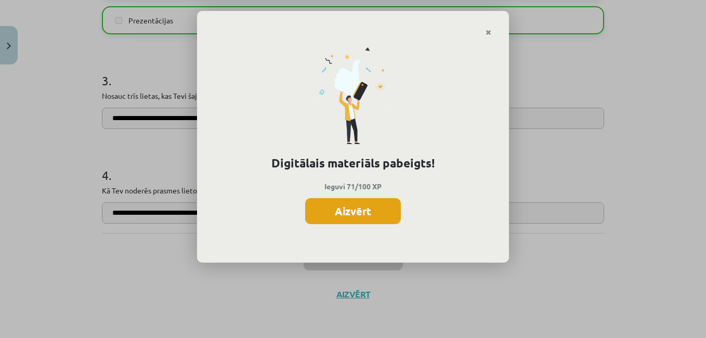
click at [353, 213] on button "Aizvērt" at bounding box center [353, 211] width 96 height 26
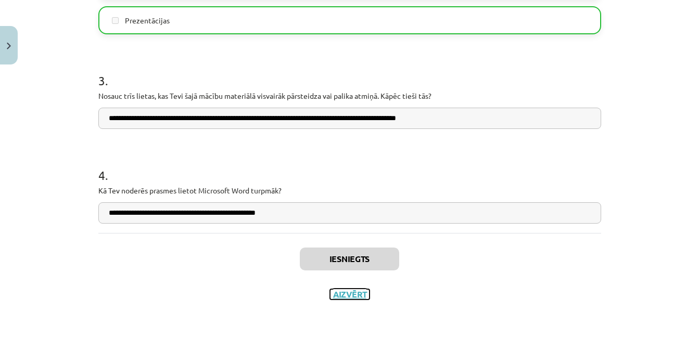
click at [338, 295] on button "Aizvērt" at bounding box center [350, 294] width 40 height 10
click at [338, 295] on div "Iesniegts Aizvērt" at bounding box center [349, 269] width 502 height 73
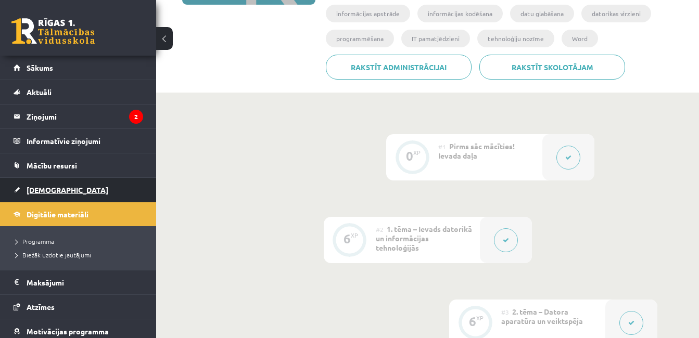
click at [47, 191] on span "[DEMOGRAPHIC_DATA]" at bounding box center [68, 189] width 82 height 9
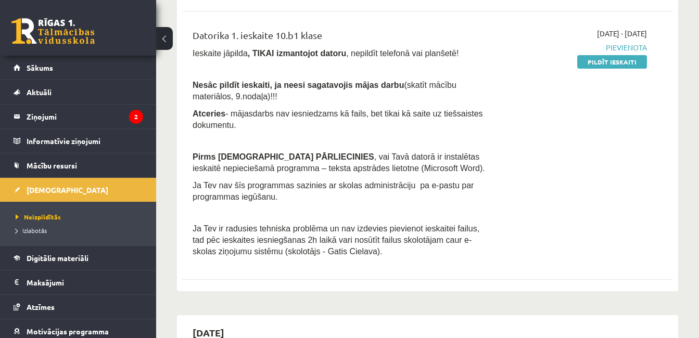
scroll to position [260, 0]
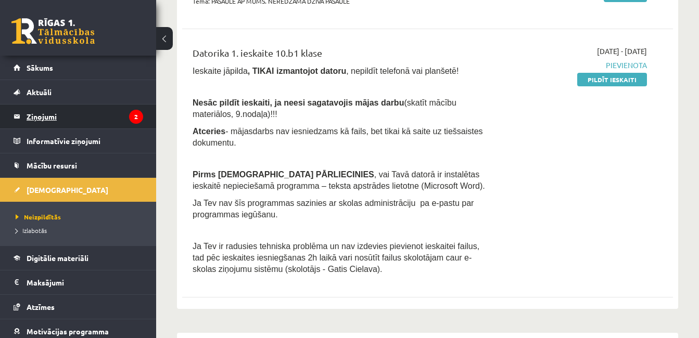
click at [39, 117] on legend "Ziņojumi 2" at bounding box center [85, 117] width 117 height 24
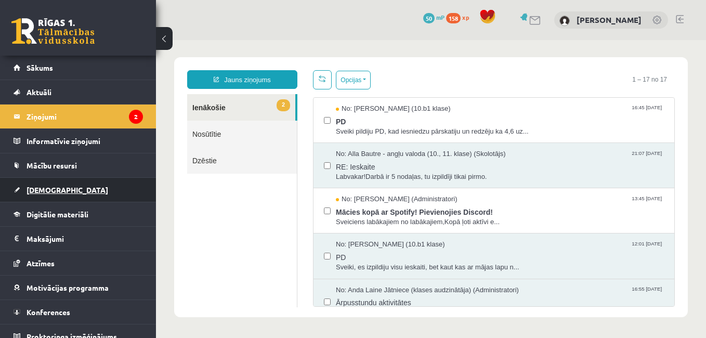
click at [71, 187] on link "[DEMOGRAPHIC_DATA]" at bounding box center [79, 190] width 130 height 24
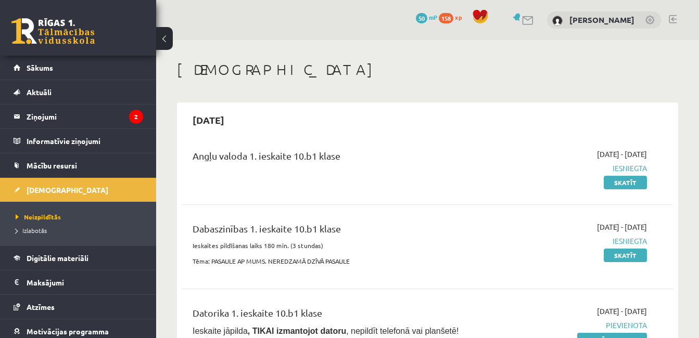
click at [671, 17] on link at bounding box center [672, 19] width 8 height 8
